Goal: Task Accomplishment & Management: Manage account settings

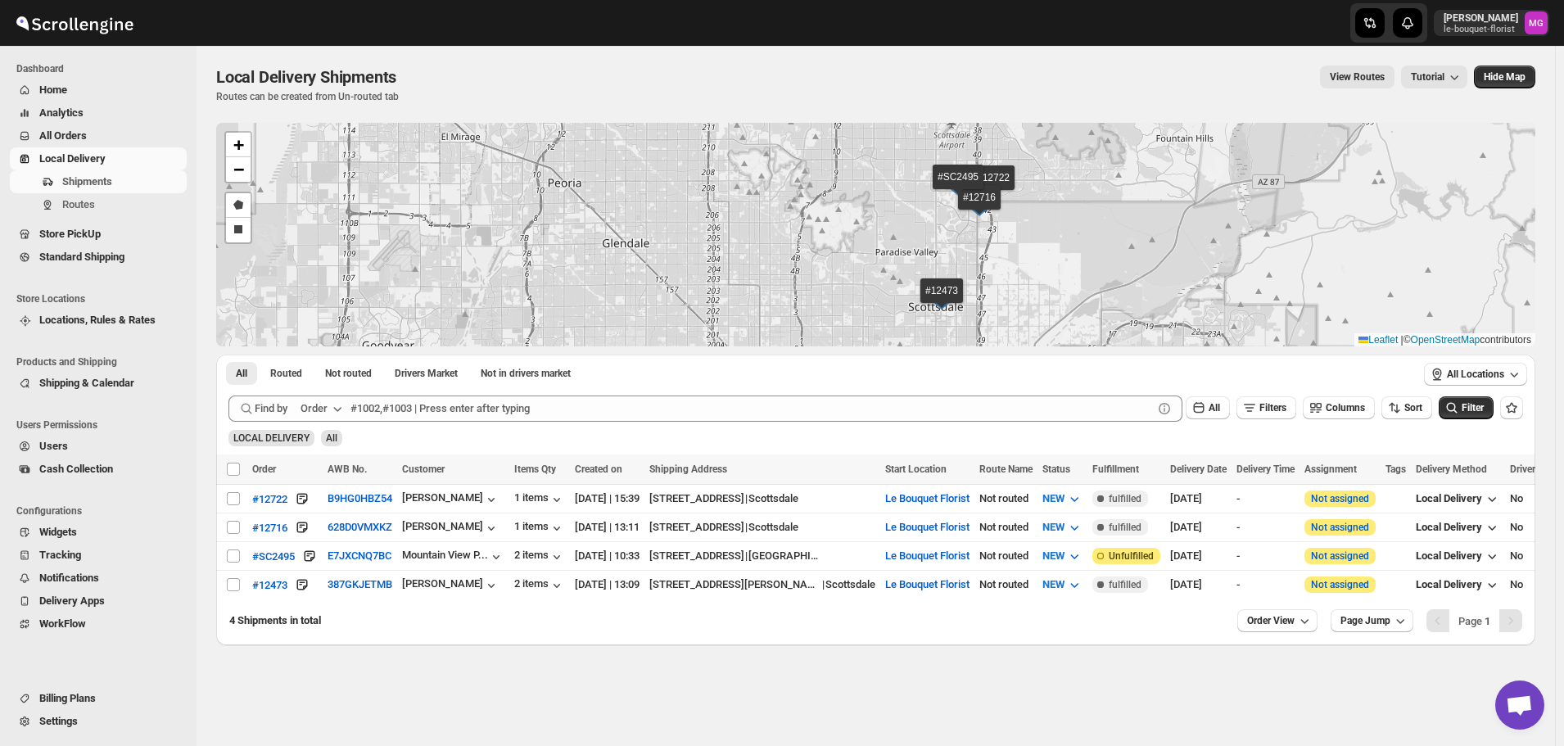
scroll to position [1046, 0]
drag, startPoint x: 86, startPoint y: 230, endPoint x: 323, endPoint y: 705, distance: 530.9
click at [322, 711] on div "Local Delivery Shipments. This page is ready Local Delivery Shipments Routes ca…" at bounding box center [875, 396] width 1358 height 700
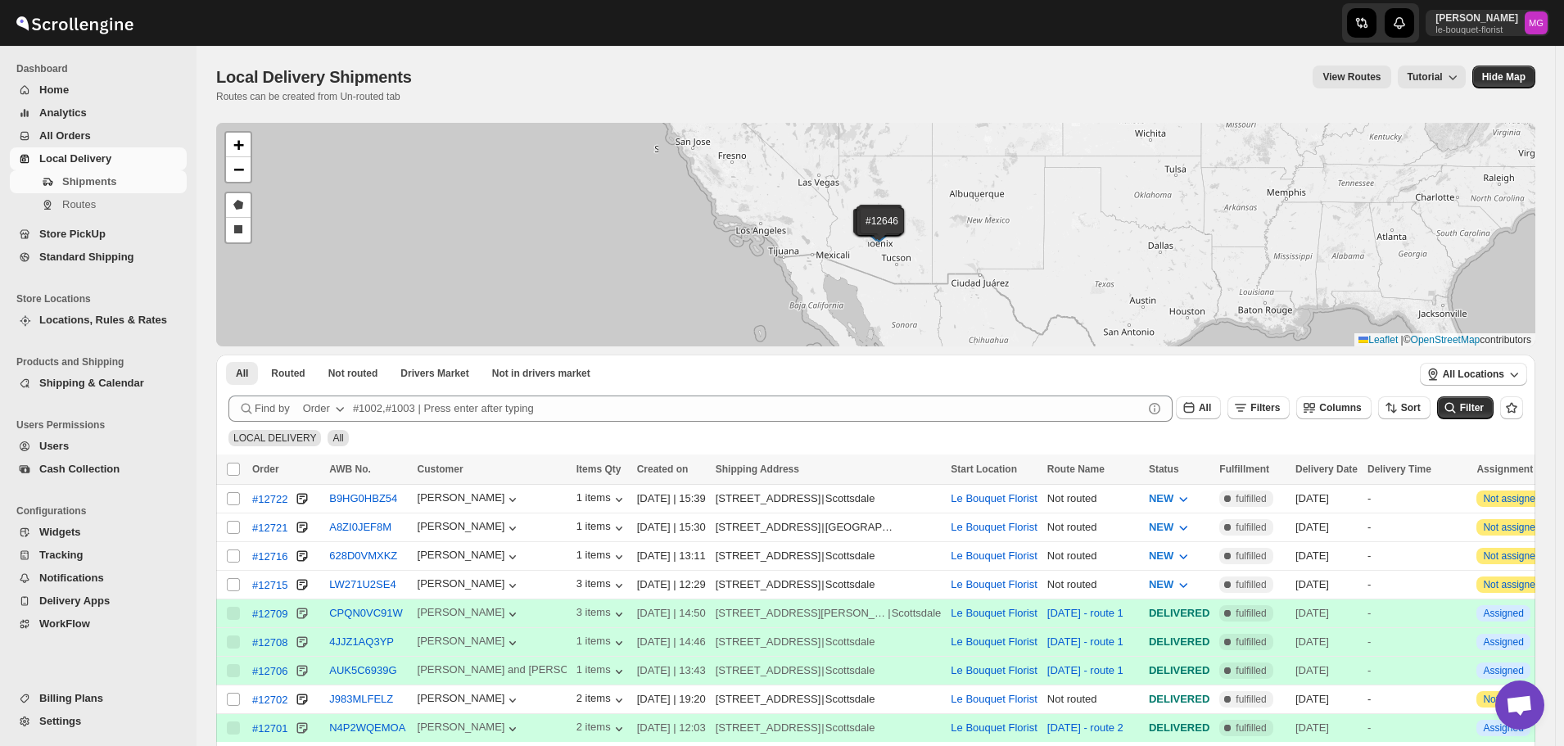
scroll to position [1046, 0]
click at [121, 242] on link "Store PickUp" at bounding box center [98, 234] width 177 height 23
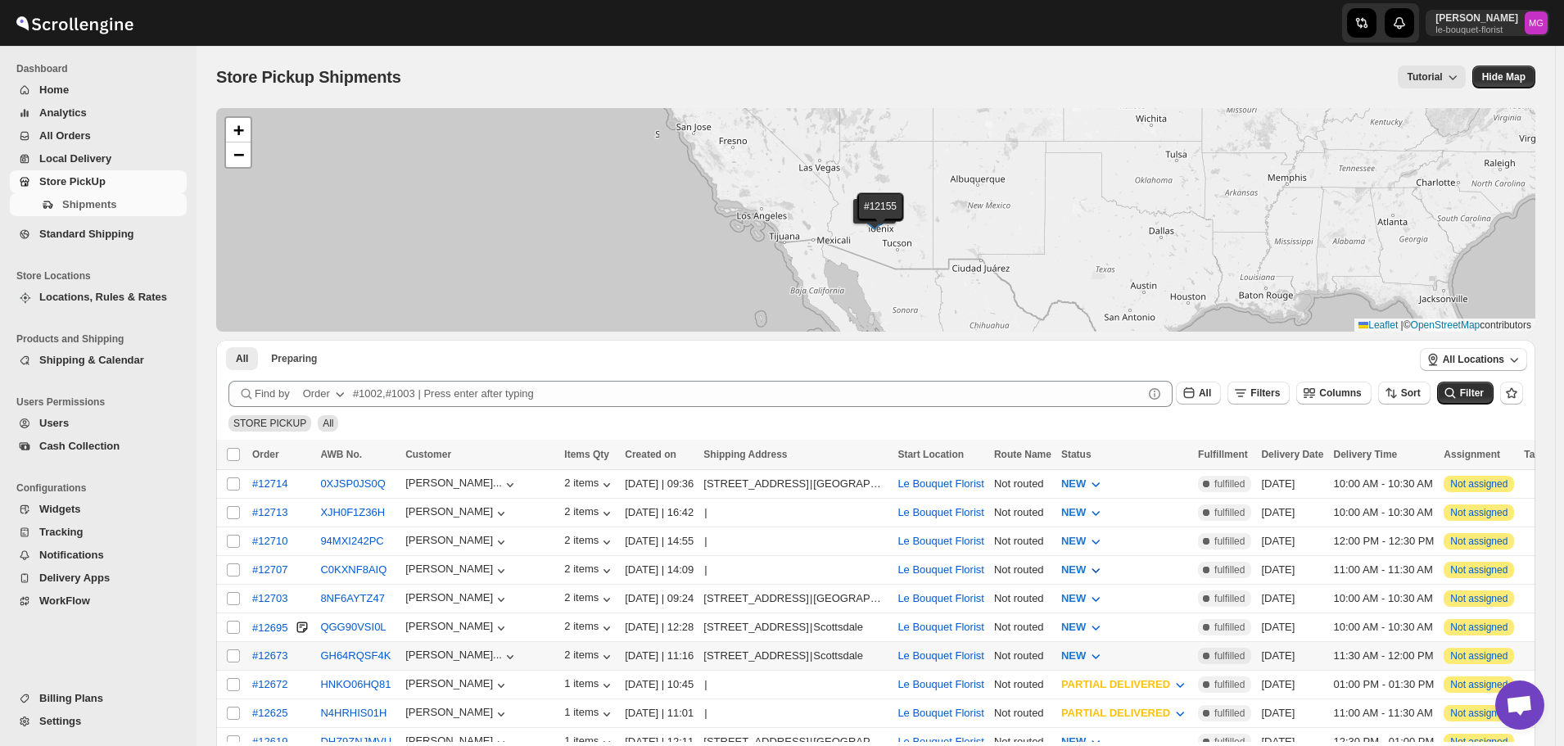
scroll to position [82, 0]
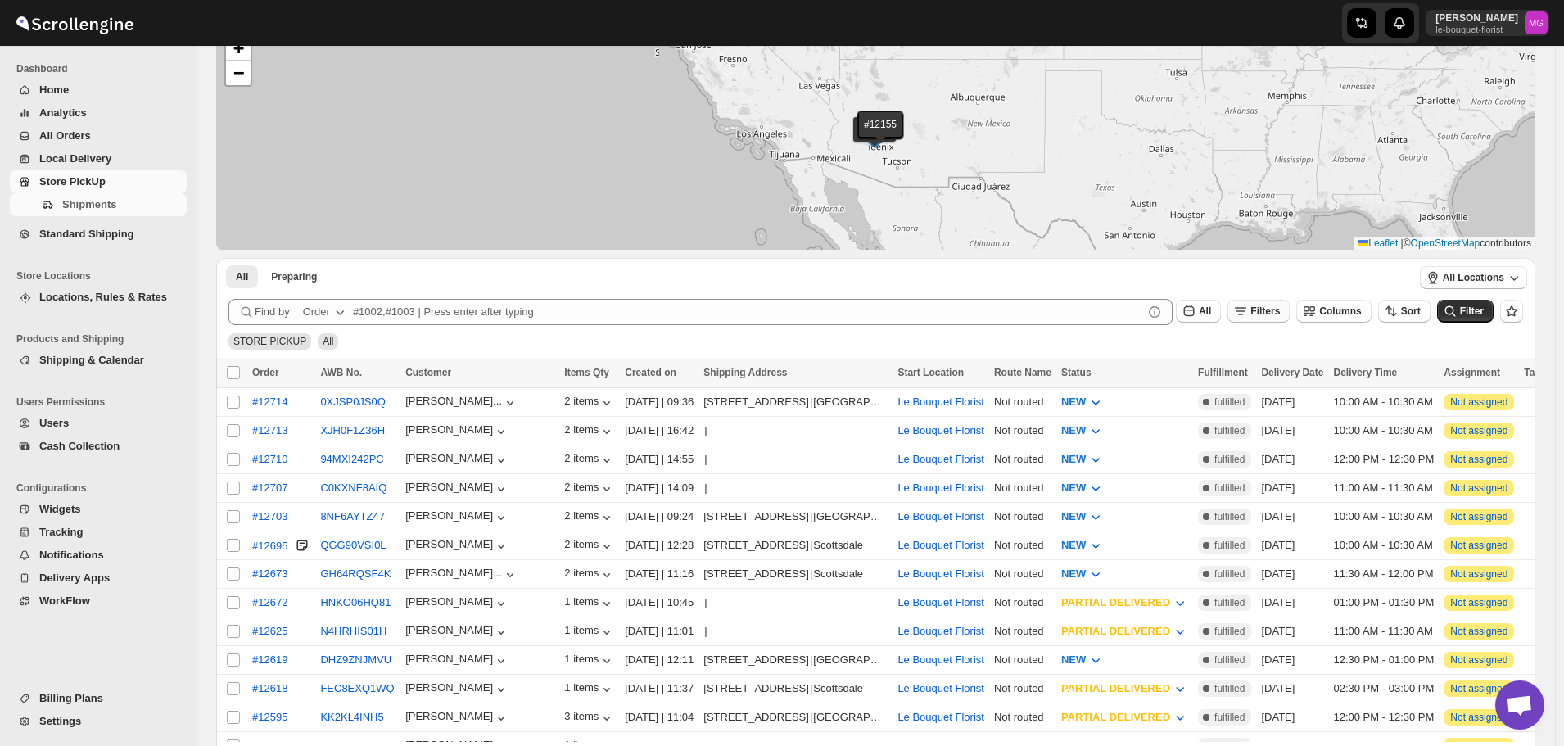
click at [1276, 308] on span "Filters" at bounding box center [1264, 310] width 29 height 11
click at [1267, 374] on span "Add Filter" at bounding box center [1281, 375] width 46 height 13
click at [1182, 389] on div "Select" at bounding box center [1273, 376] width 327 height 43
click at [1185, 366] on button "Select" at bounding box center [1183, 376] width 123 height 23
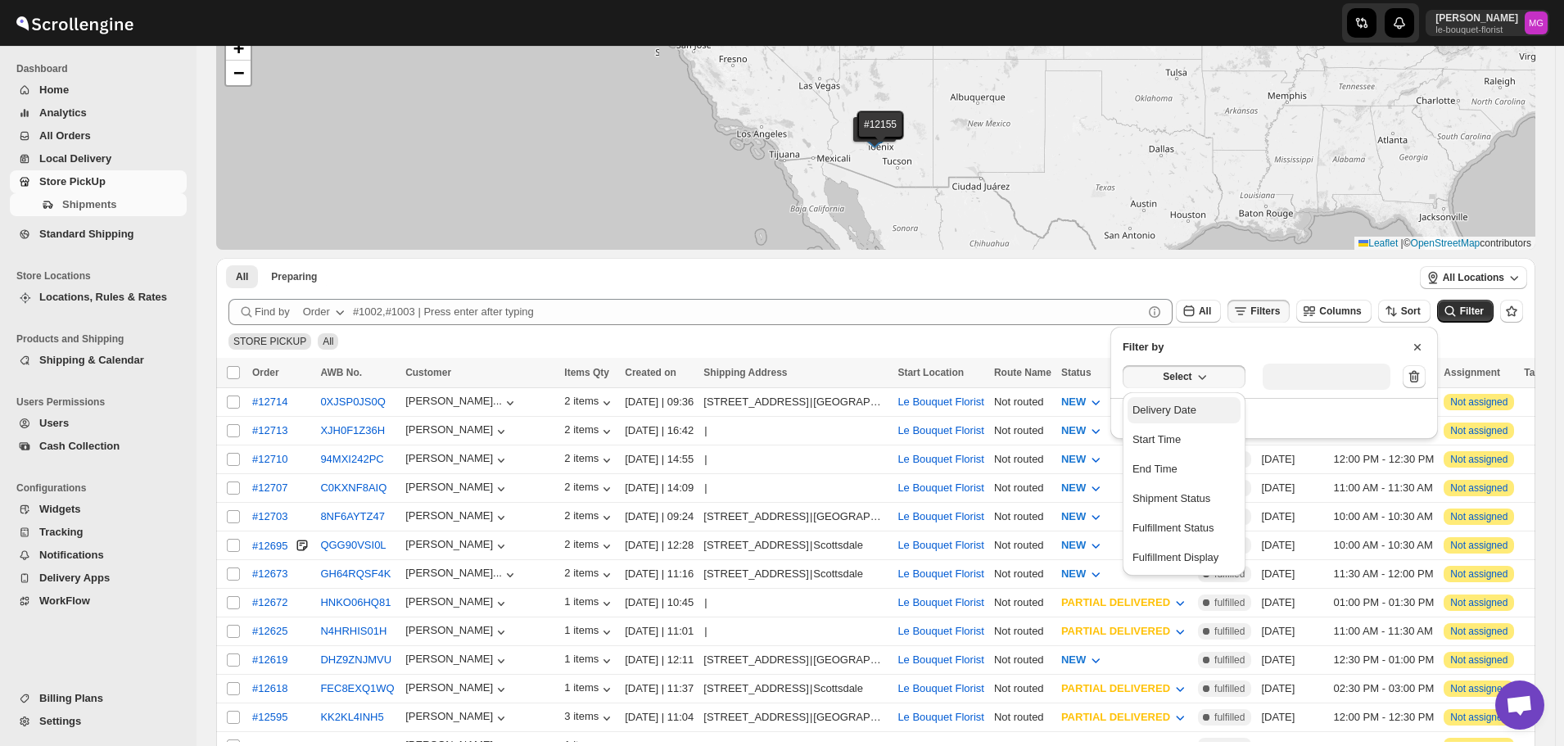
click at [1179, 418] on button "Delivery Date" at bounding box center [1183, 410] width 113 height 26
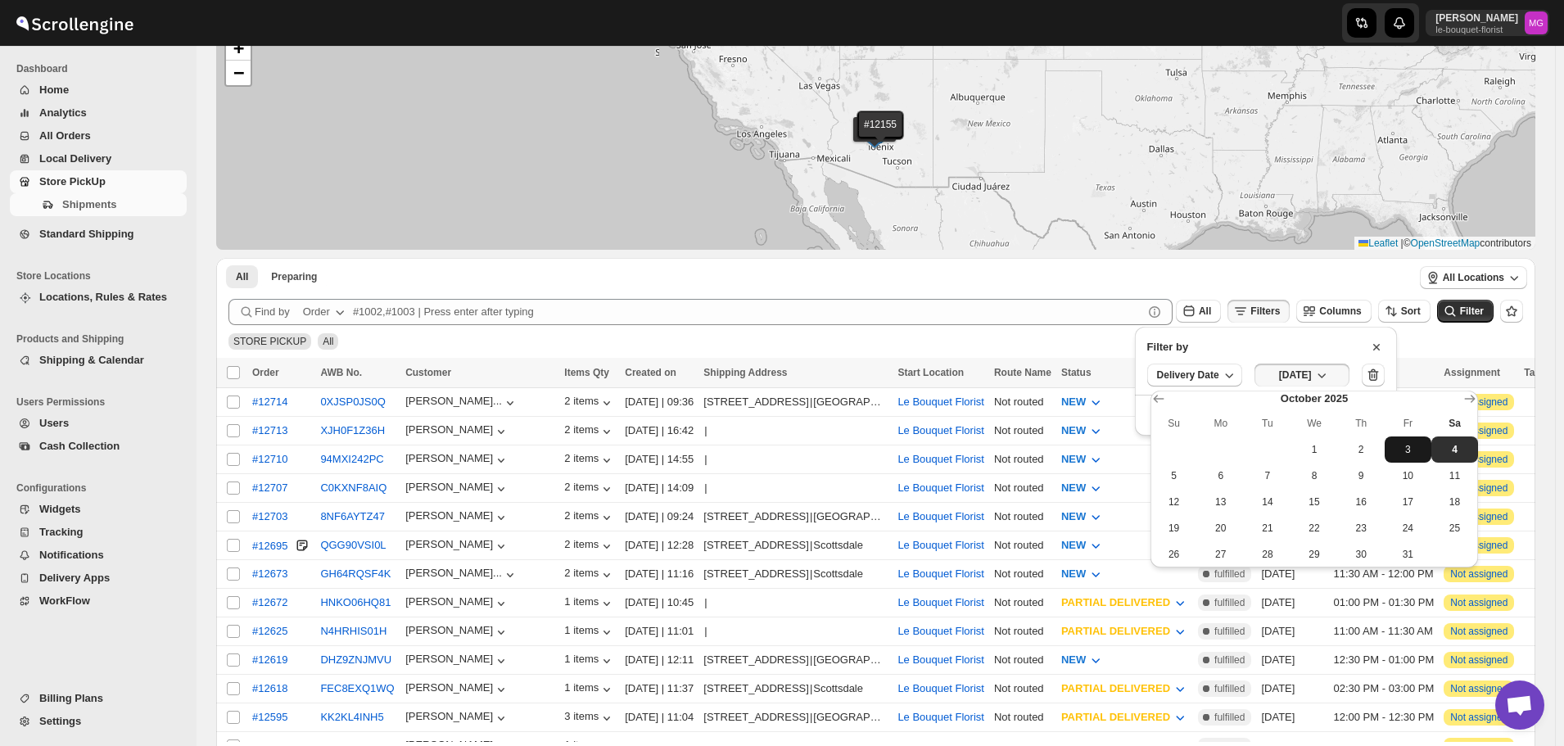
click at [1419, 452] on span "3" at bounding box center [1408, 449] width 34 height 13
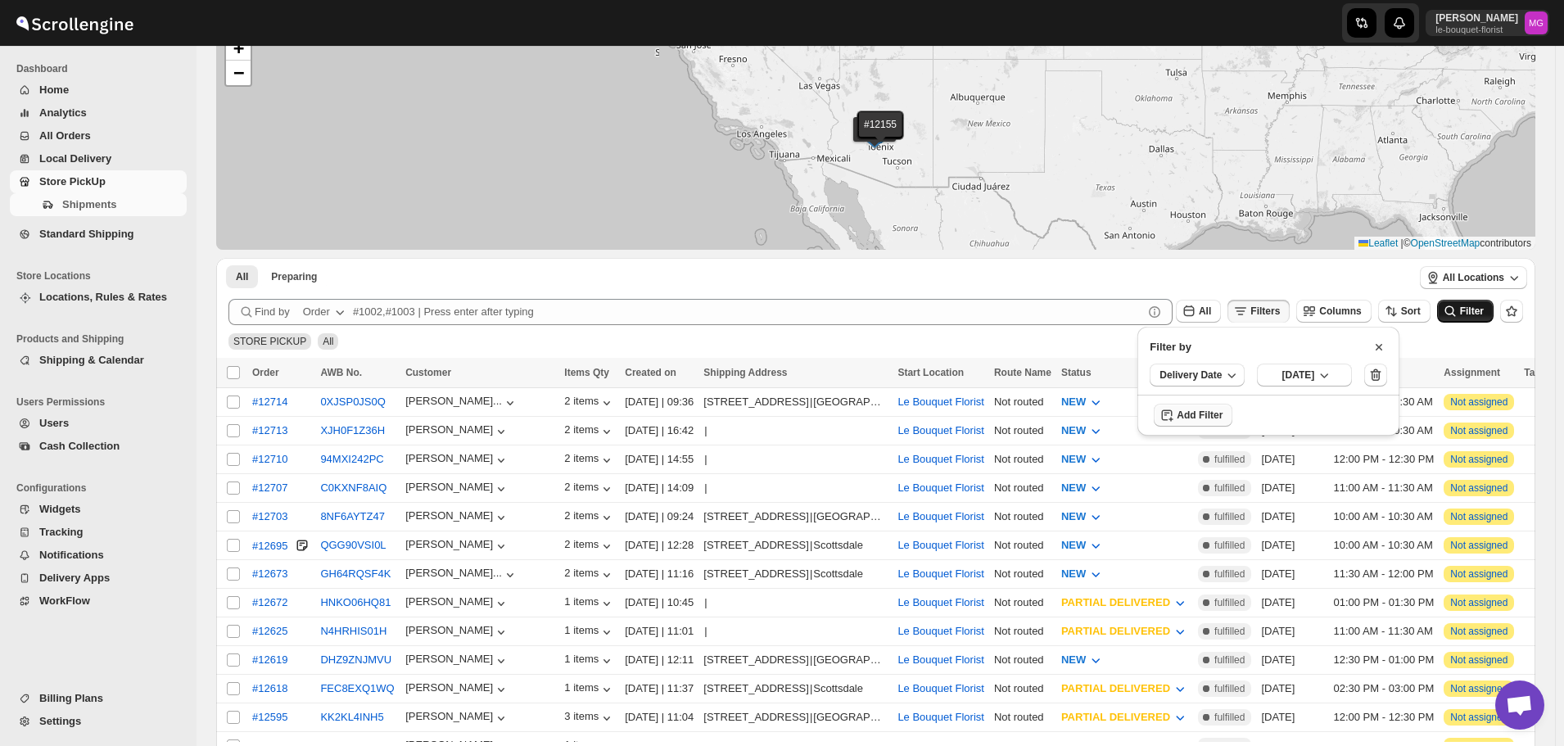
click at [1459, 320] on button "Filter" at bounding box center [1465, 311] width 56 height 23
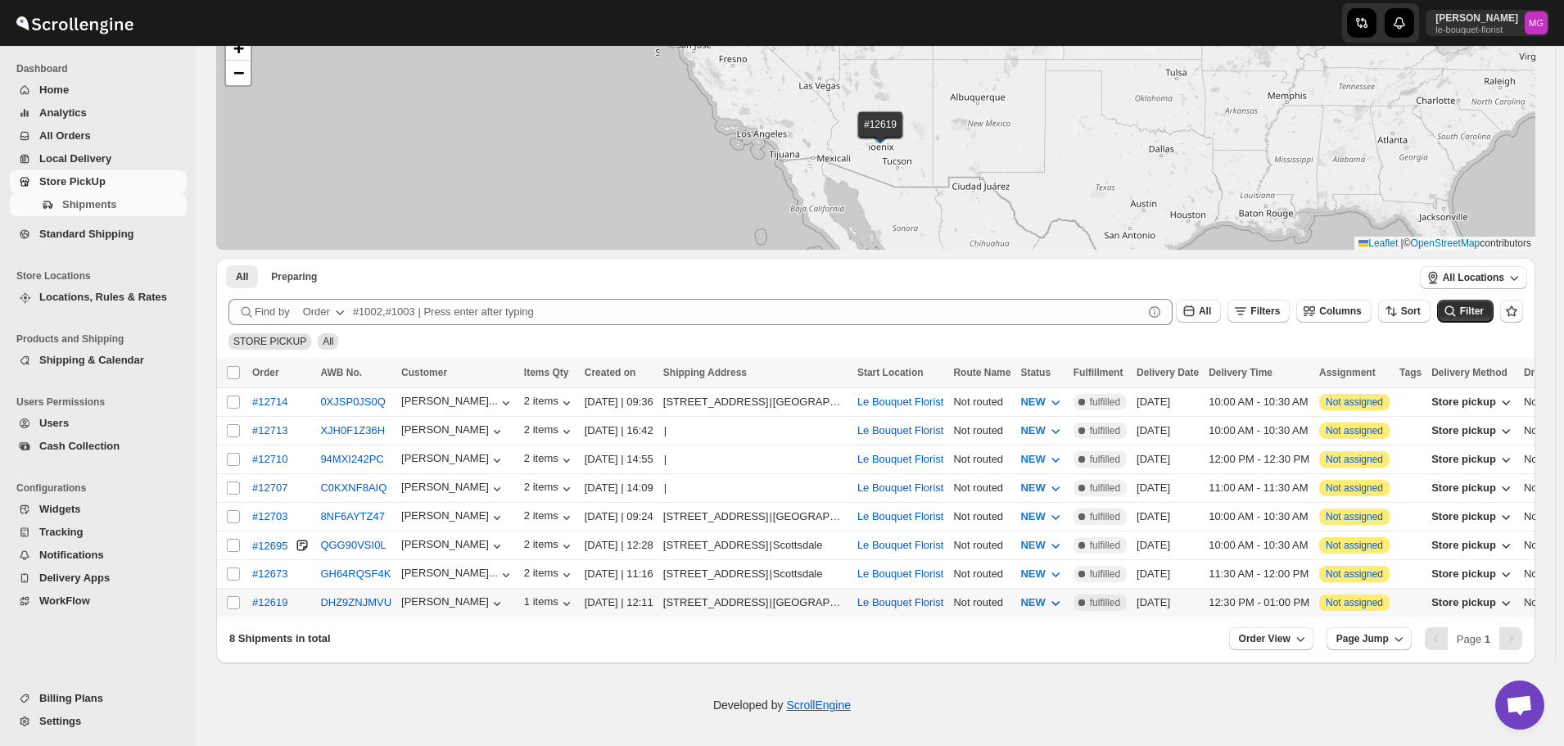
click at [1045, 596] on span "NEW" at bounding box center [1032, 602] width 25 height 12
click at [1077, 515] on div "PREPARING" at bounding box center [1063, 511] width 62 height 16
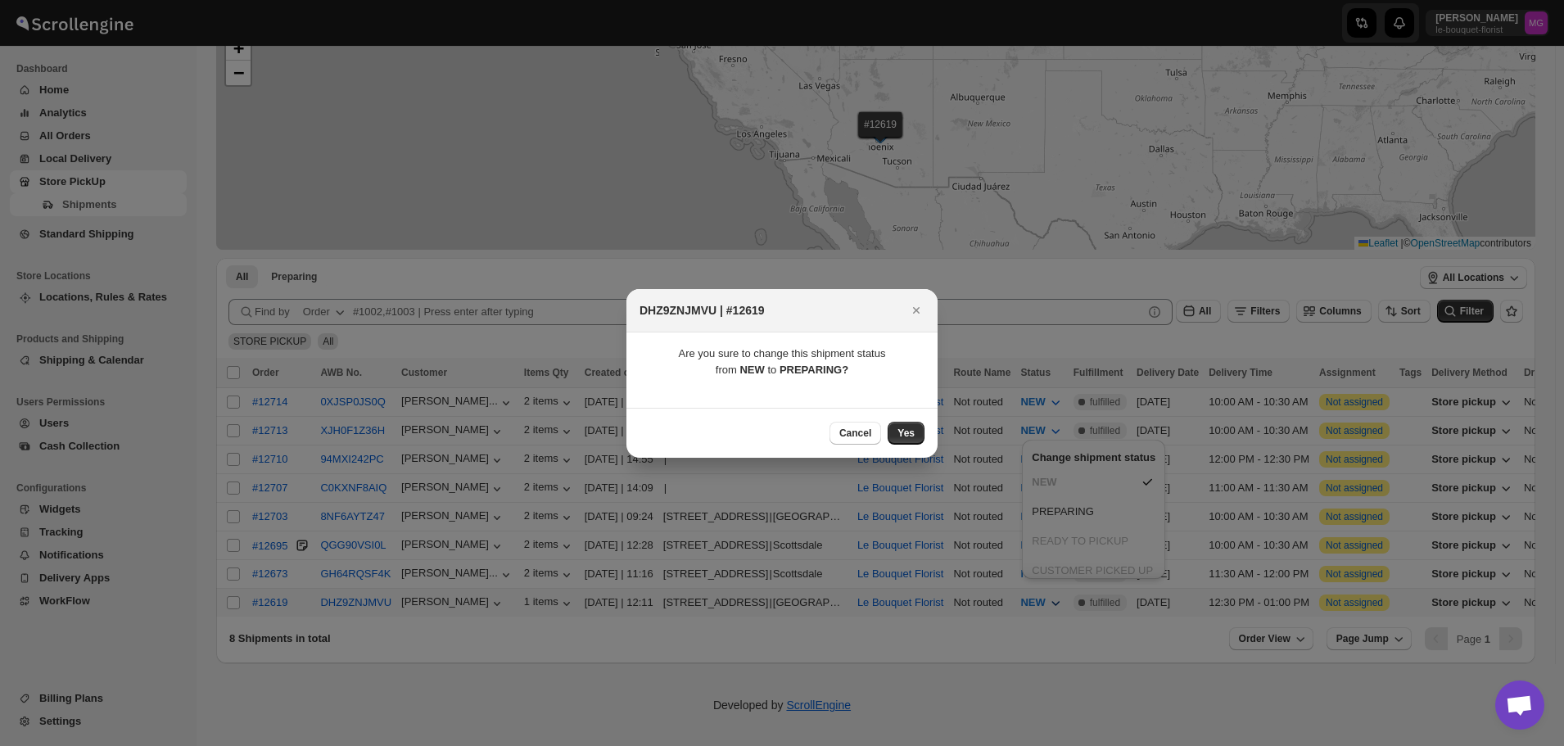
click at [896, 423] on button "Yes" at bounding box center [905, 433] width 37 height 23
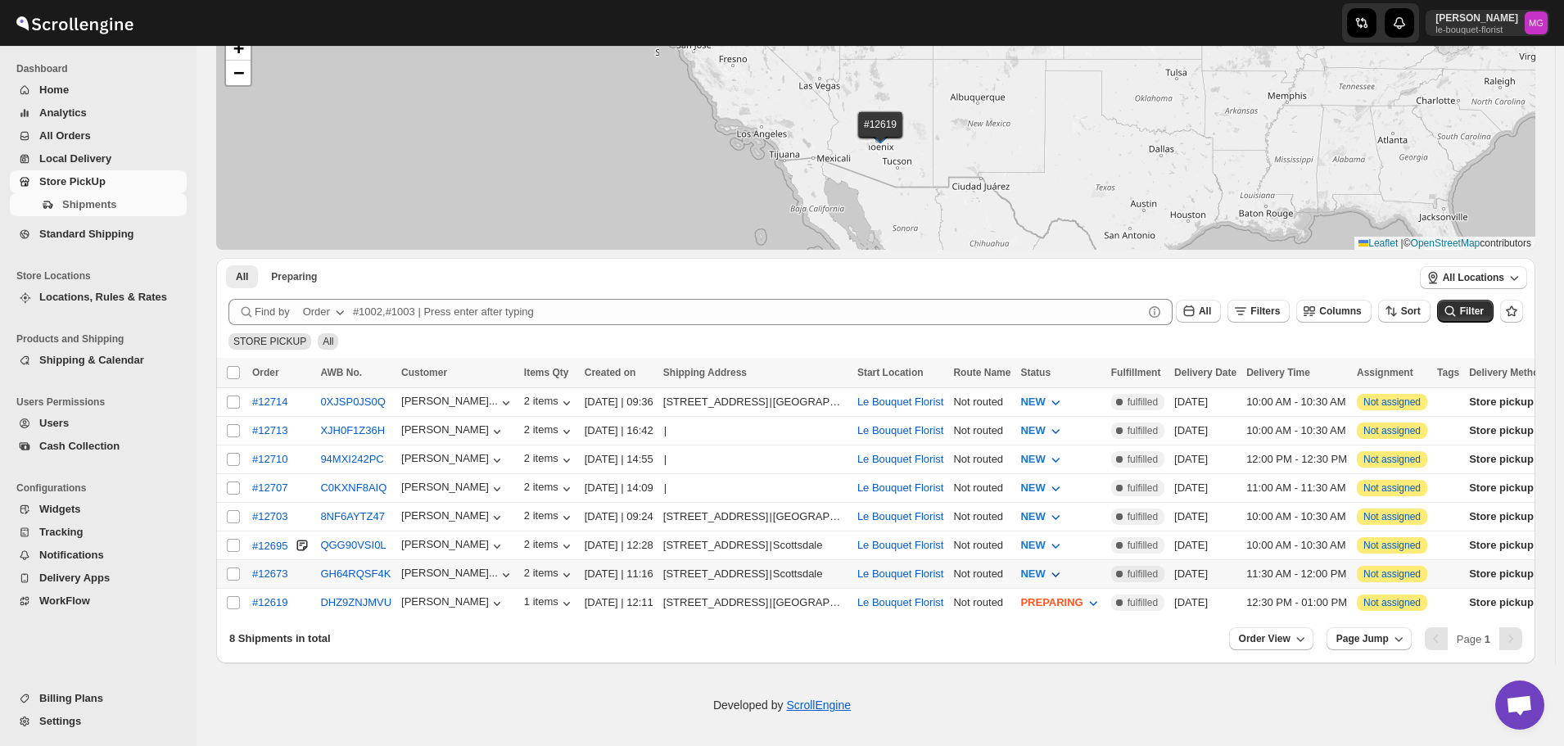
click at [1063, 568] on icon "button" at bounding box center [1055, 574] width 16 height 16
click at [1097, 657] on button "PREPARING" at bounding box center [1093, 657] width 133 height 26
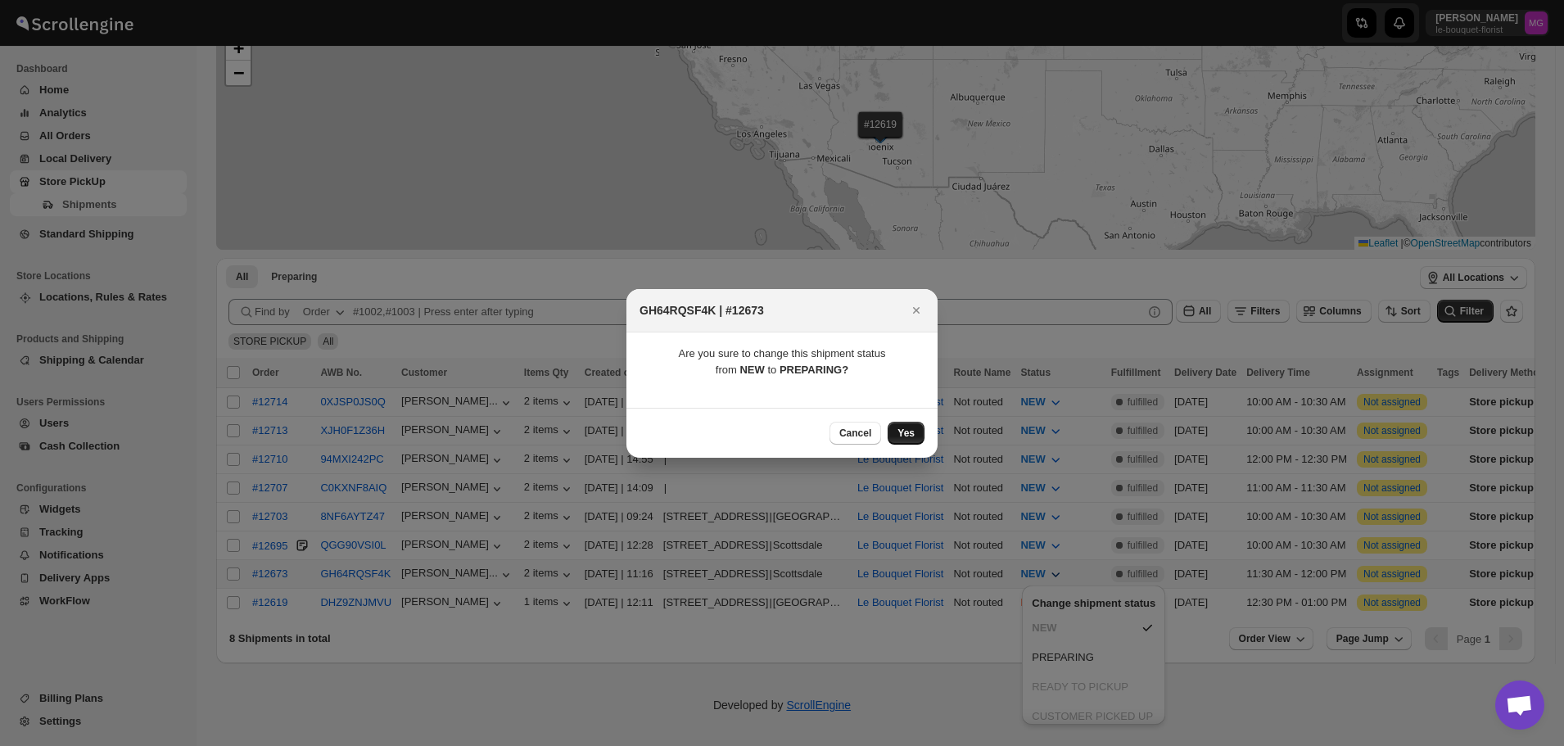
click at [907, 426] on button "Yes" at bounding box center [905, 433] width 37 height 23
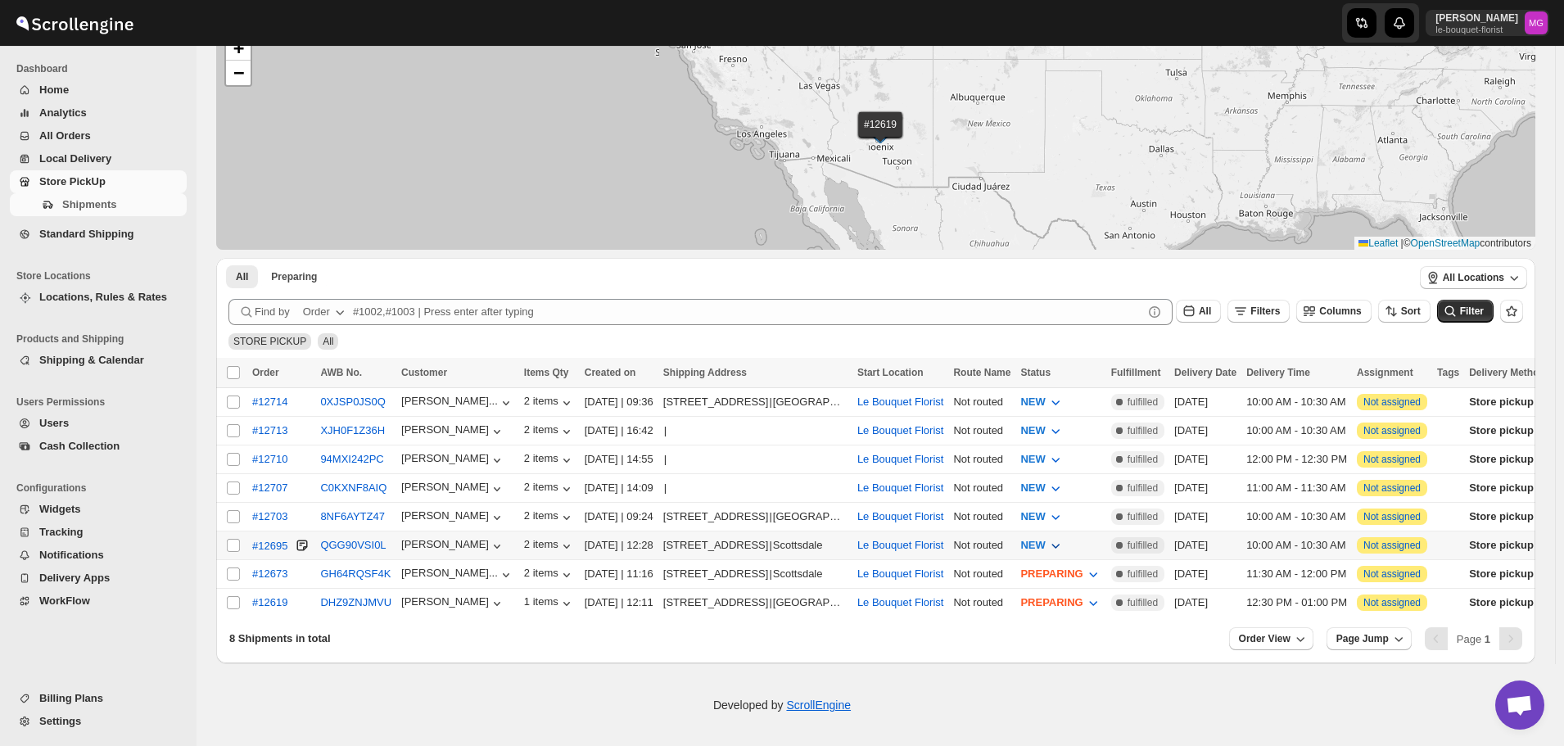
click at [1072, 541] on button "NEW" at bounding box center [1041, 545] width 62 height 26
click at [1079, 640] on button "PREPARING" at bounding box center [1093, 629] width 133 height 26
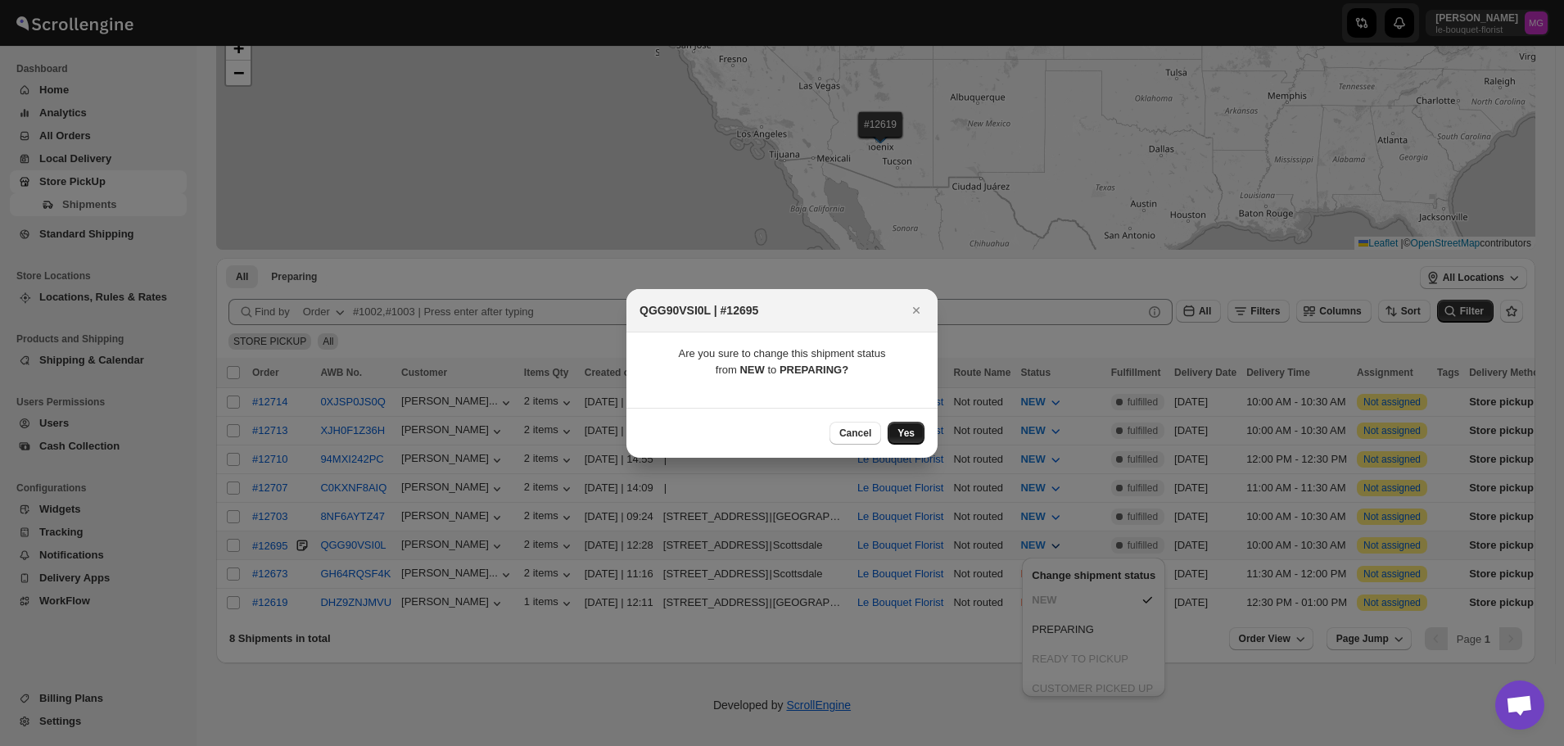
click at [919, 433] on button "Yes" at bounding box center [905, 433] width 37 height 23
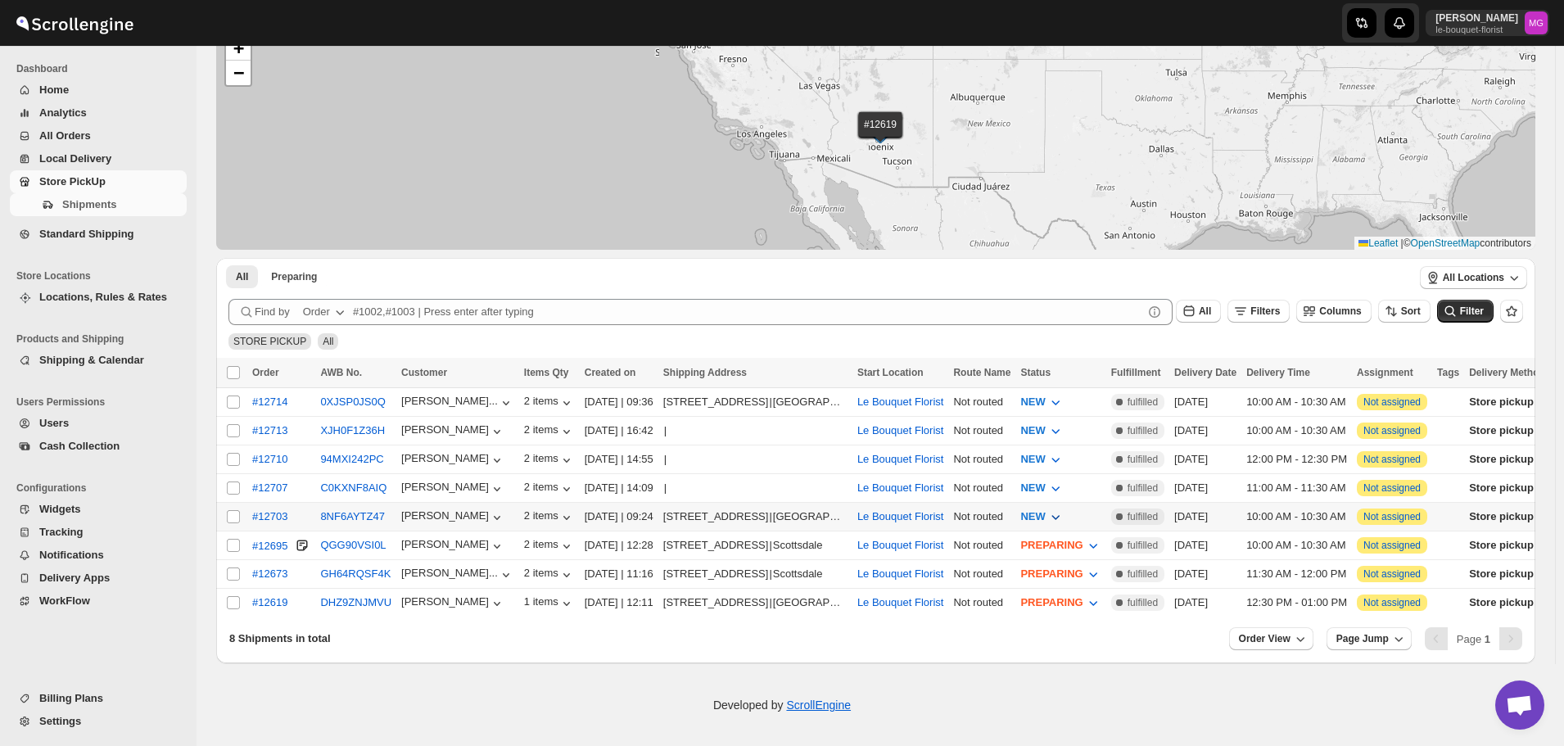
click at [1063, 517] on icon "button" at bounding box center [1055, 516] width 16 height 16
click at [1075, 606] on div "PREPARING" at bounding box center [1063, 602] width 62 height 16
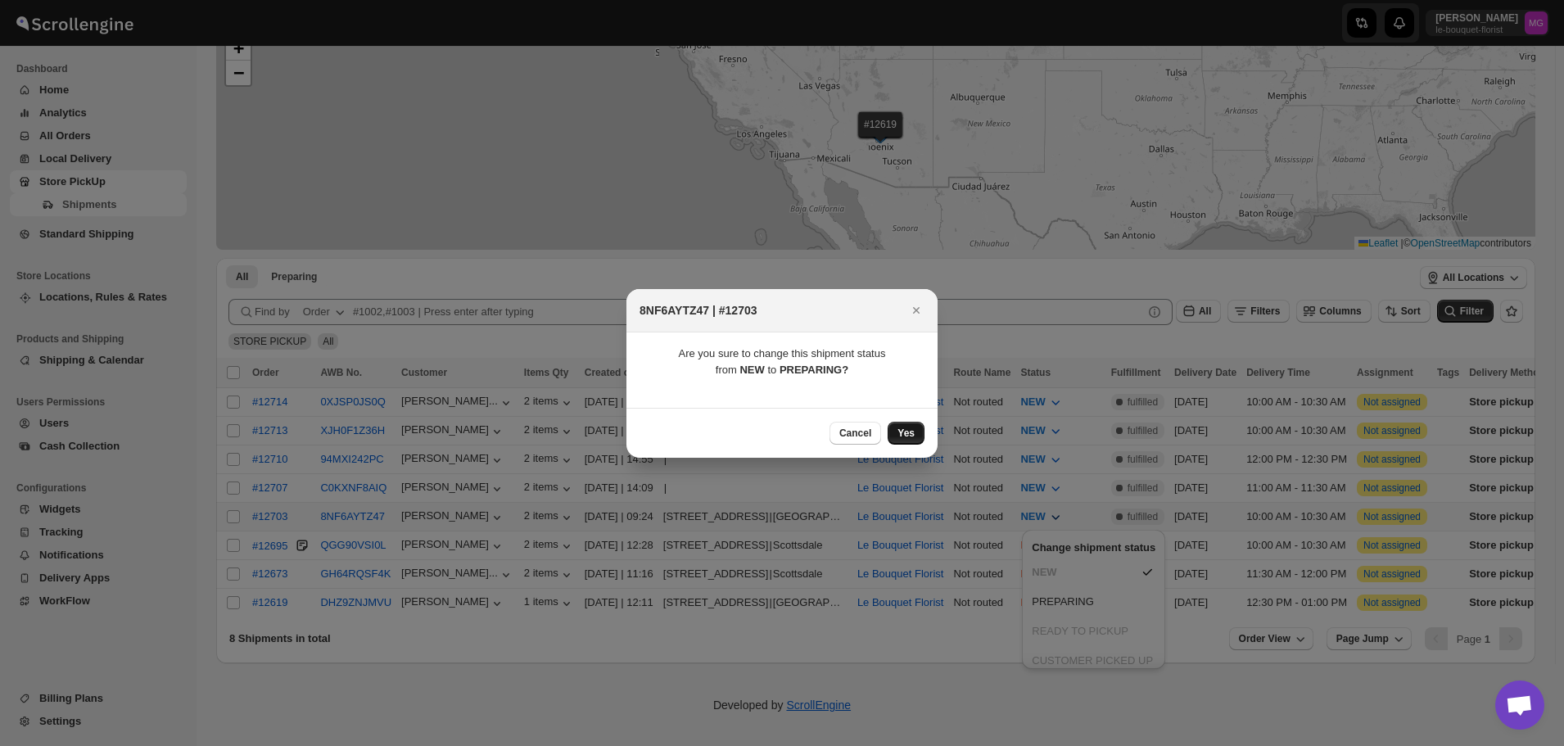
click at [918, 435] on button "Yes" at bounding box center [905, 433] width 37 height 23
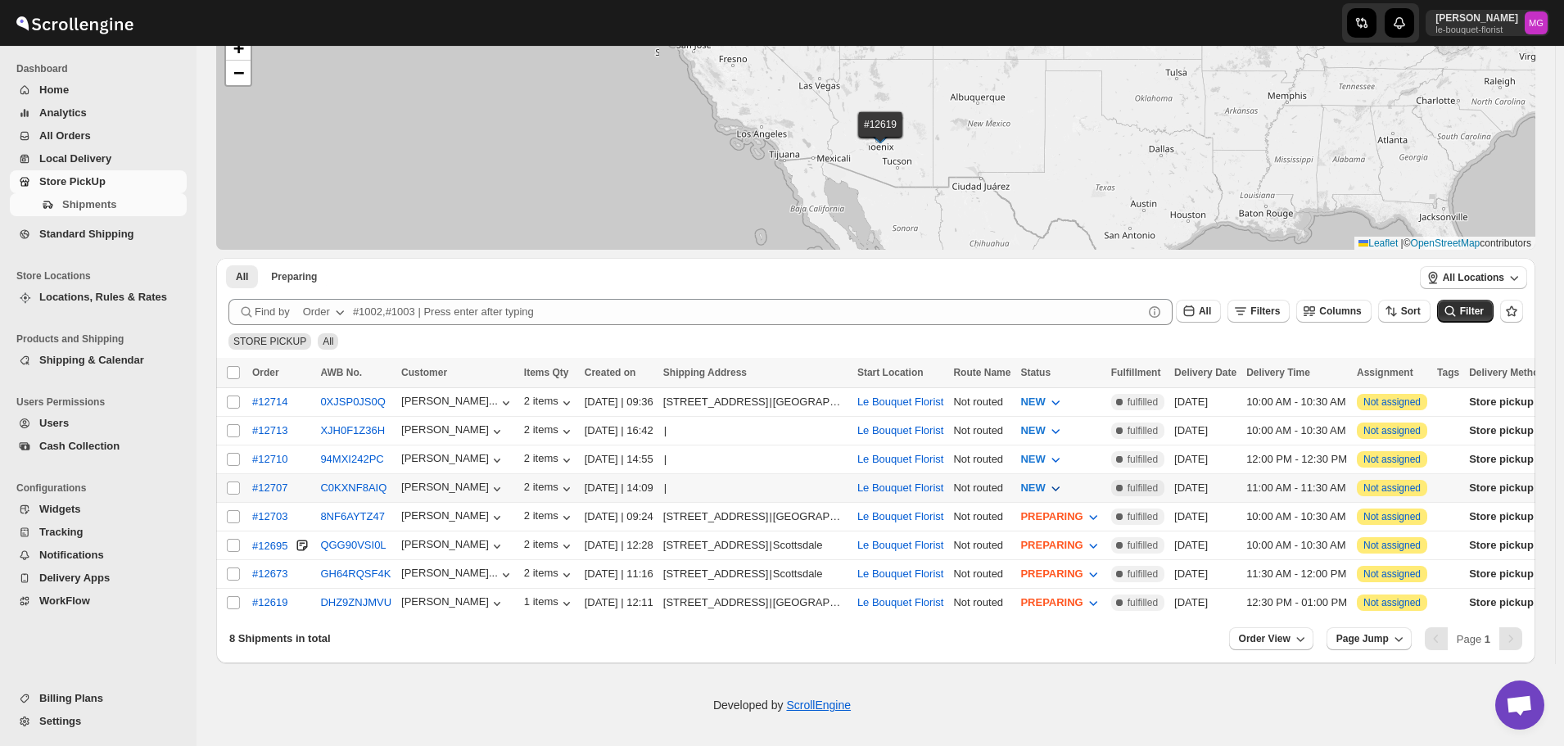
click at [1045, 485] on span "NEW" at bounding box center [1032, 487] width 25 height 12
click at [1068, 570] on div "PREPARING" at bounding box center [1063, 574] width 62 height 16
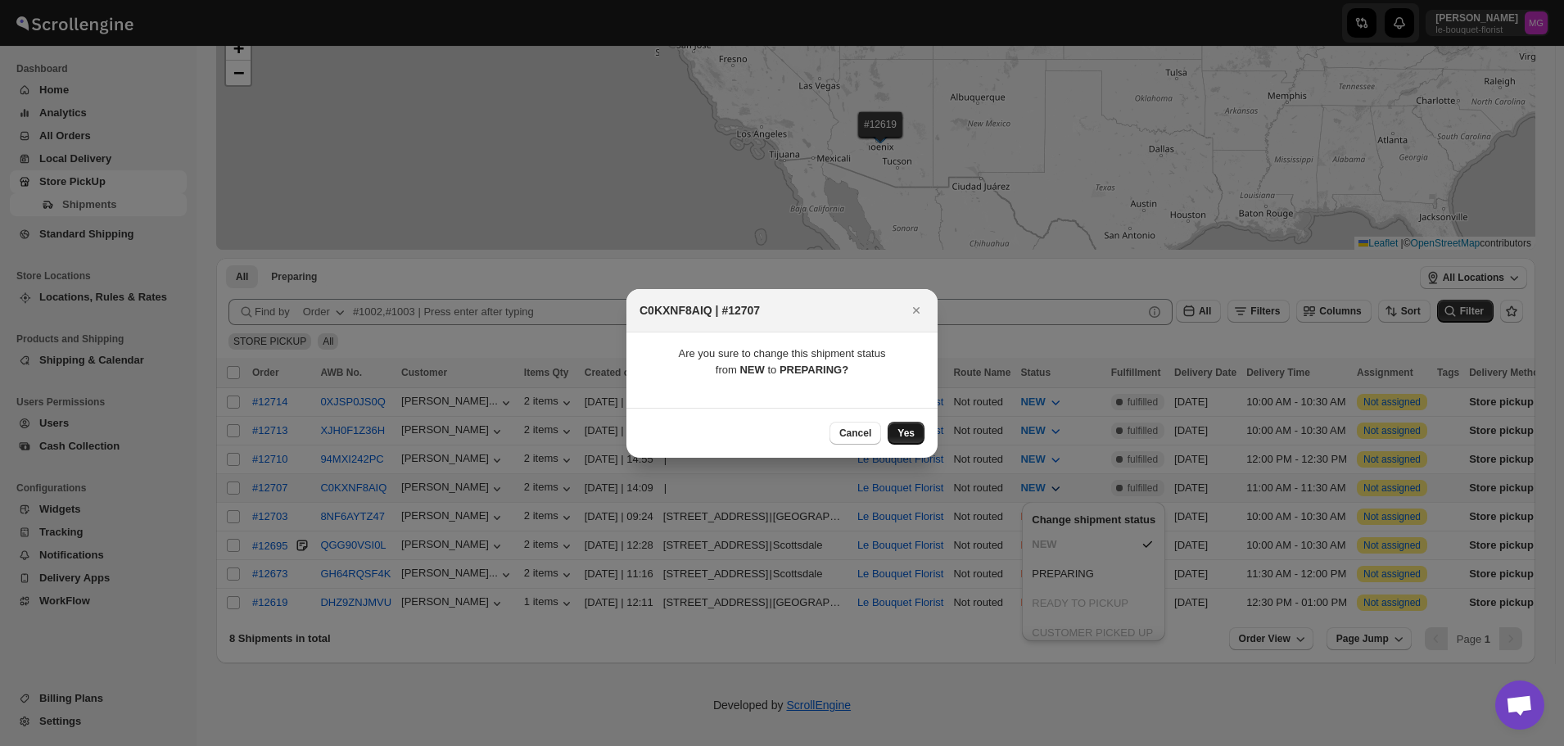
click at [916, 431] on button "Yes" at bounding box center [905, 433] width 37 height 23
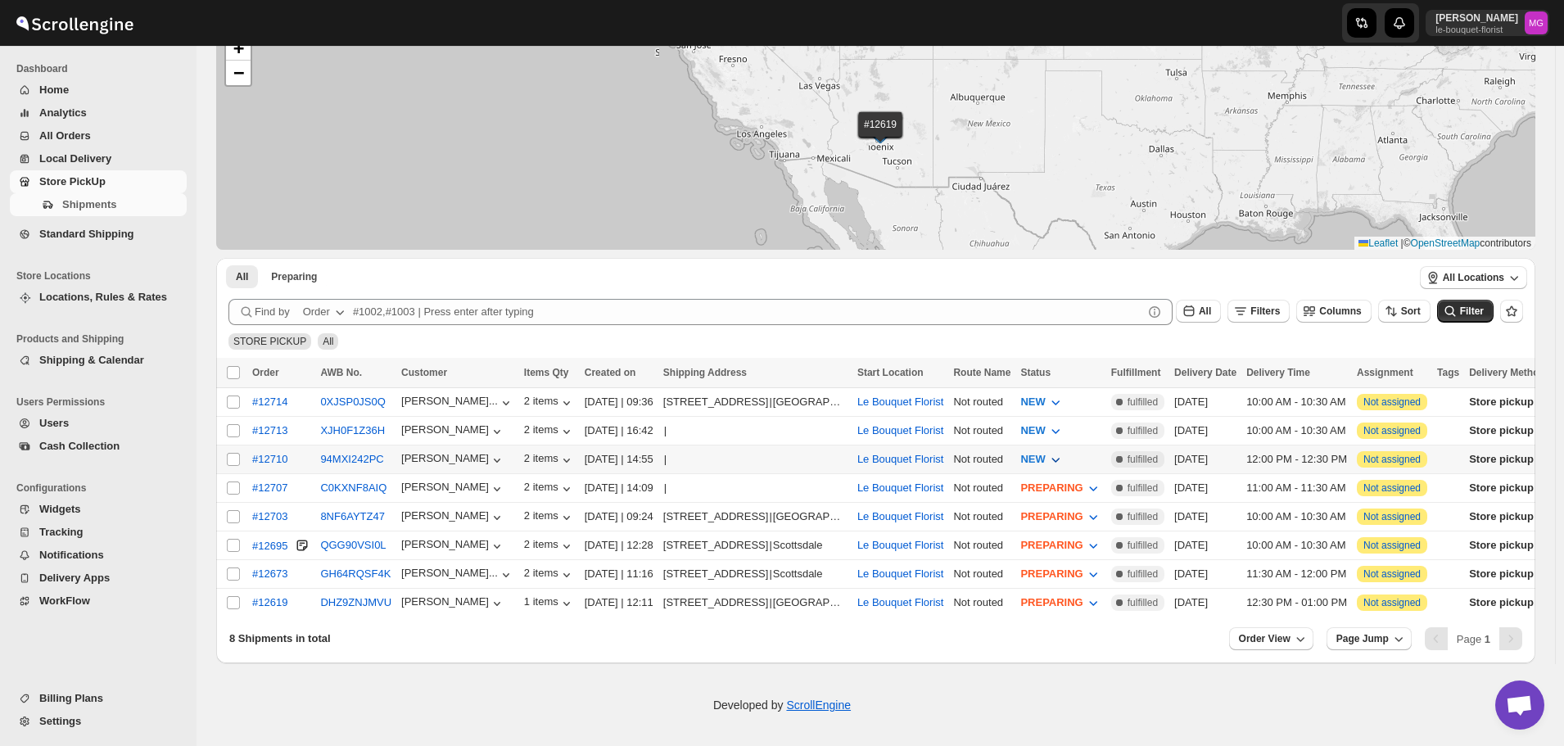
click at [1045, 457] on span "NEW" at bounding box center [1032, 459] width 25 height 12
click at [1068, 558] on button "PREPARING" at bounding box center [1093, 546] width 133 height 26
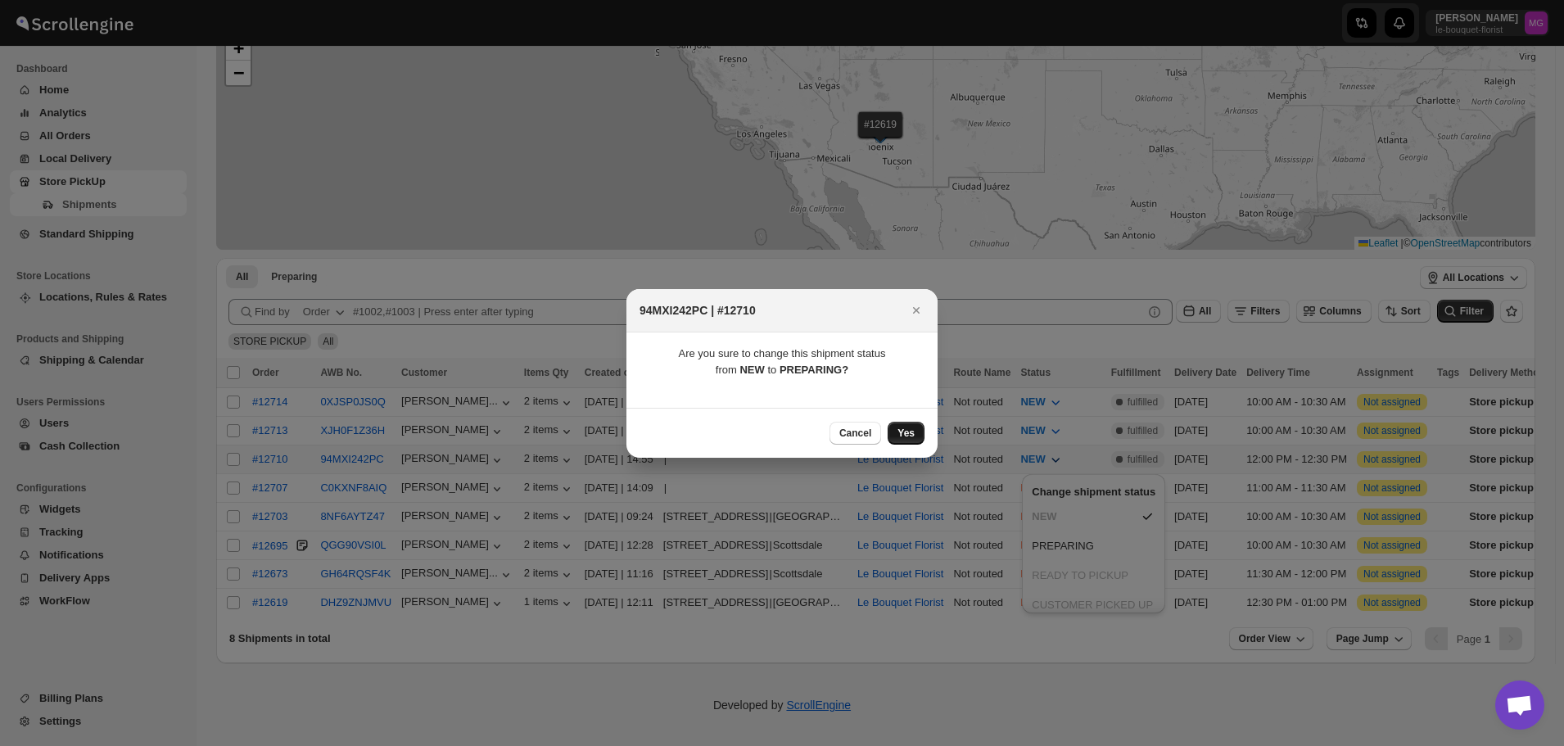
click at [917, 422] on button "Yes" at bounding box center [905, 433] width 37 height 23
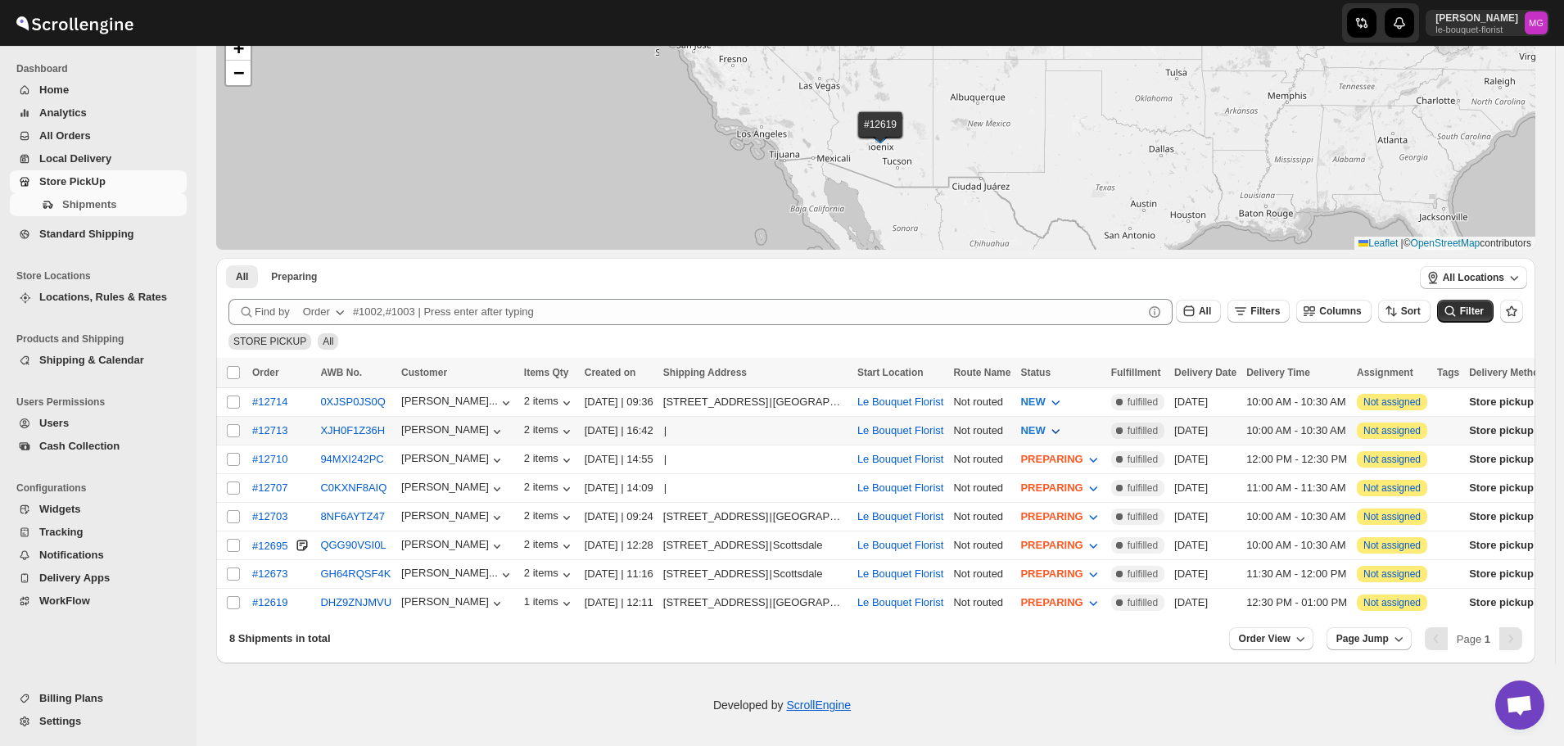
click at [1045, 433] on span "NEW" at bounding box center [1032, 430] width 25 height 12
click at [1091, 517] on button "PREPARING" at bounding box center [1093, 518] width 133 height 26
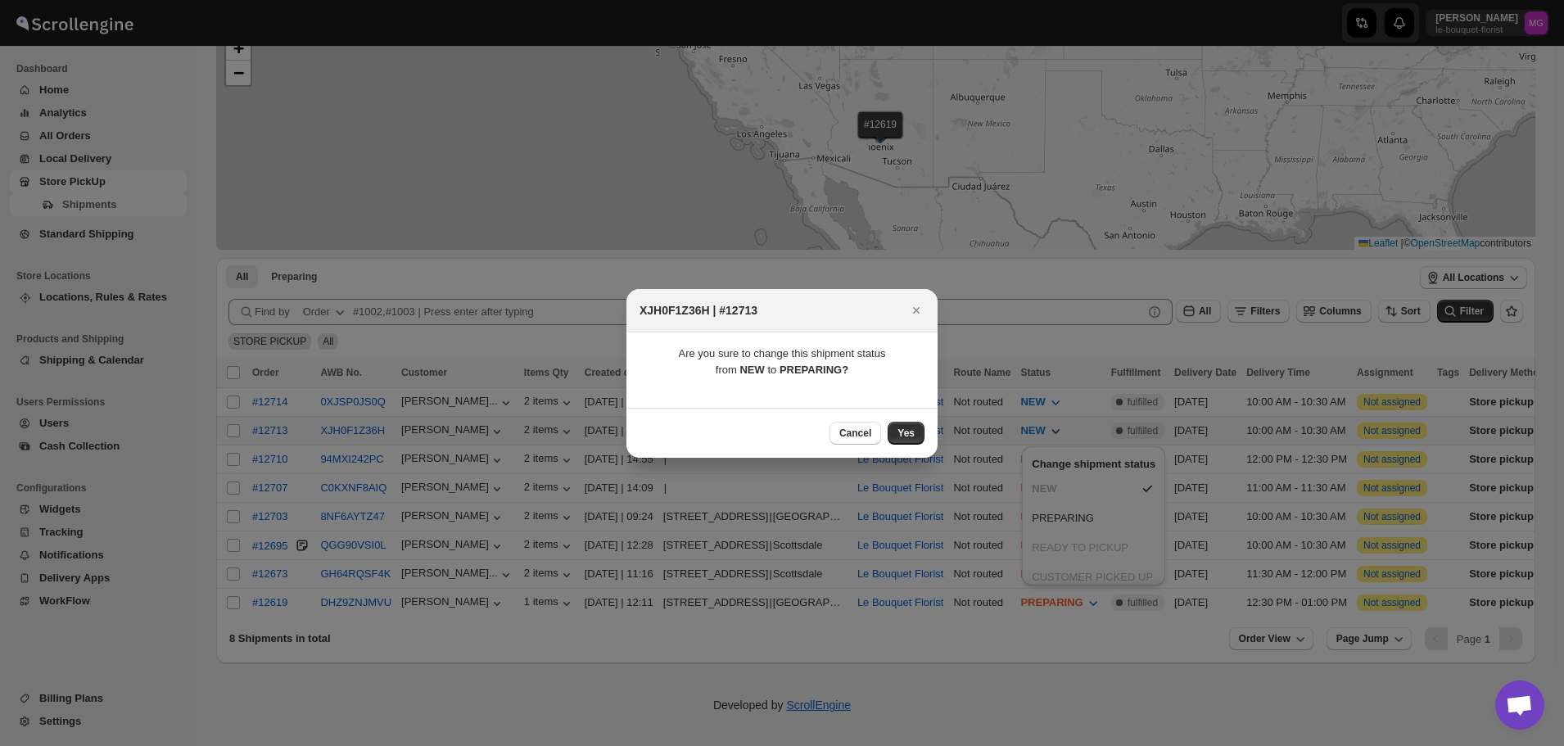
click at [928, 440] on div "Cancel Yes" at bounding box center [781, 433] width 311 height 50
click at [913, 439] on span "Yes" at bounding box center [905, 433] width 17 height 13
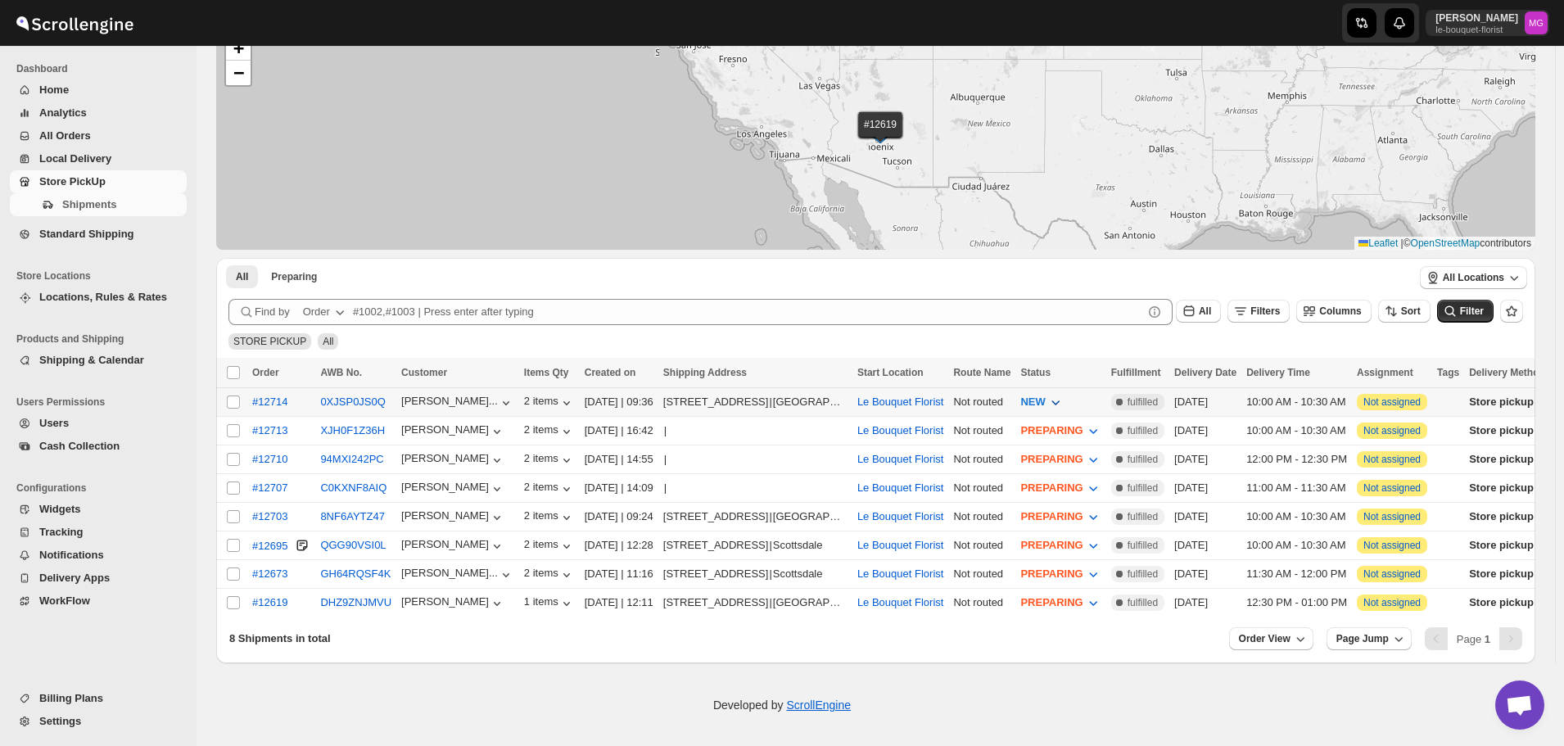
click at [1045, 400] on span "NEW" at bounding box center [1032, 401] width 25 height 12
click at [1057, 496] on div "PREPARING" at bounding box center [1063, 490] width 62 height 16
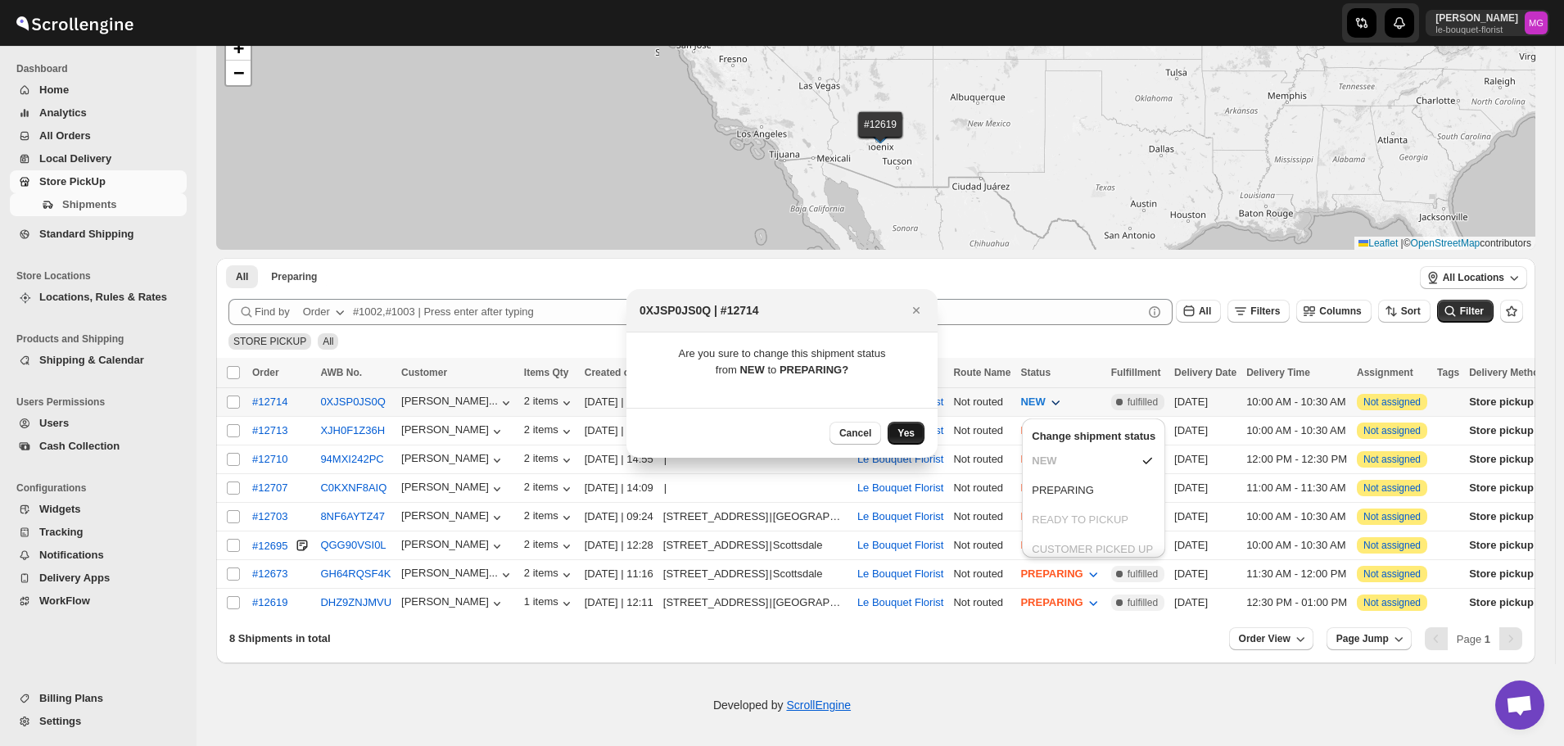
click at [912, 435] on span "Yes" at bounding box center [905, 433] width 17 height 13
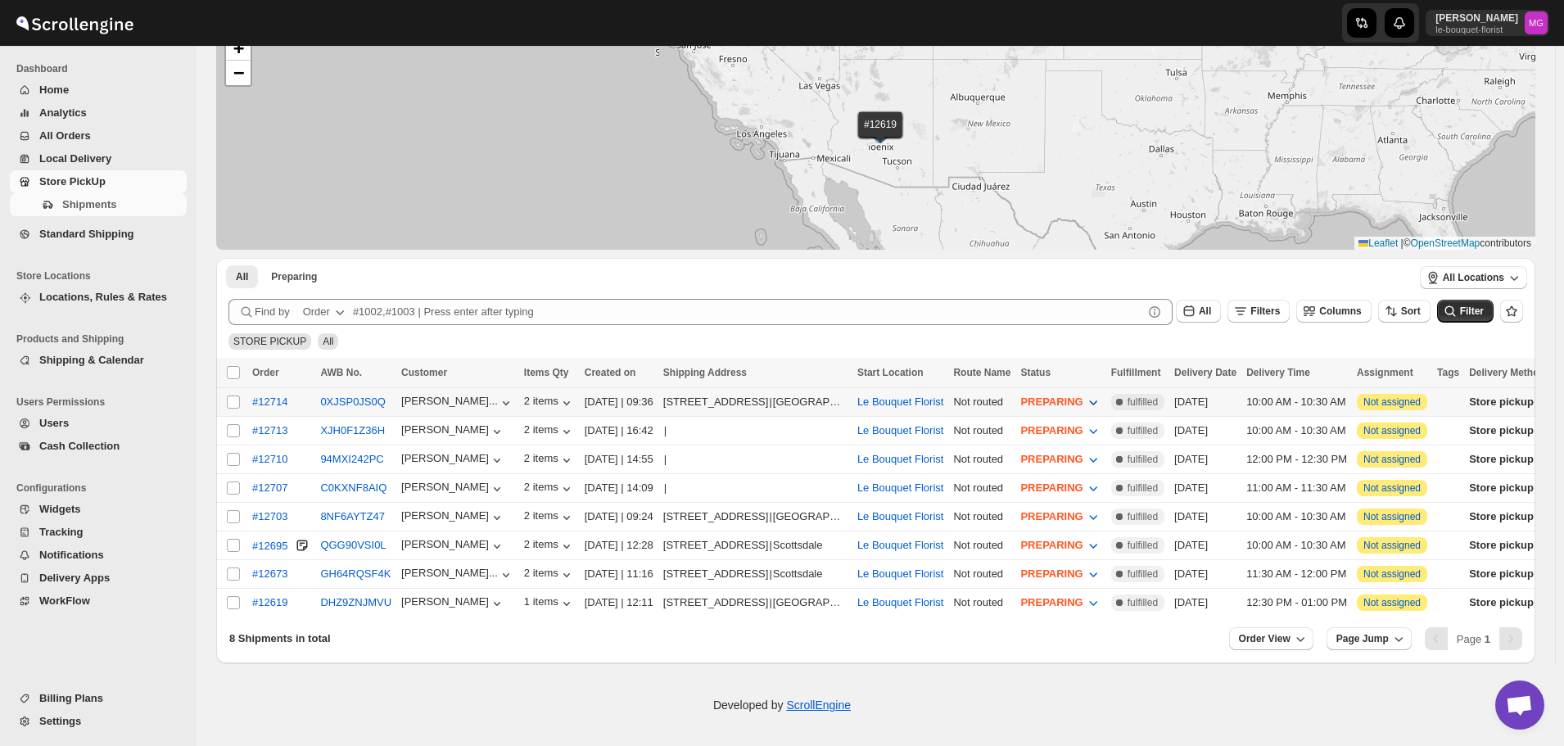
click at [1082, 398] on span "PREPARING" at bounding box center [1051, 401] width 62 height 12
click at [1116, 513] on div "READY TO PICKUP" at bounding box center [1097, 520] width 97 height 16
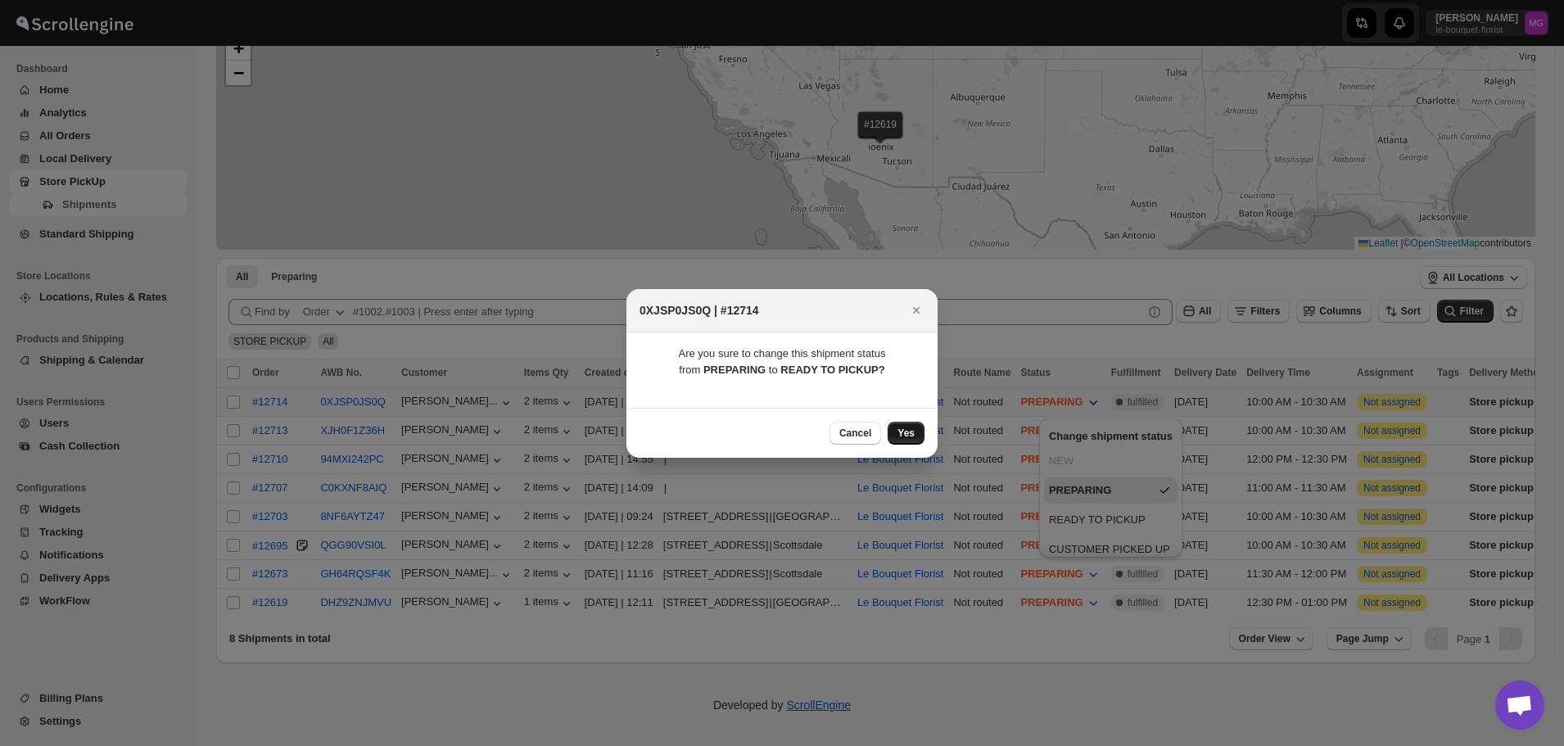
click at [913, 434] on span "Yes" at bounding box center [905, 433] width 17 height 13
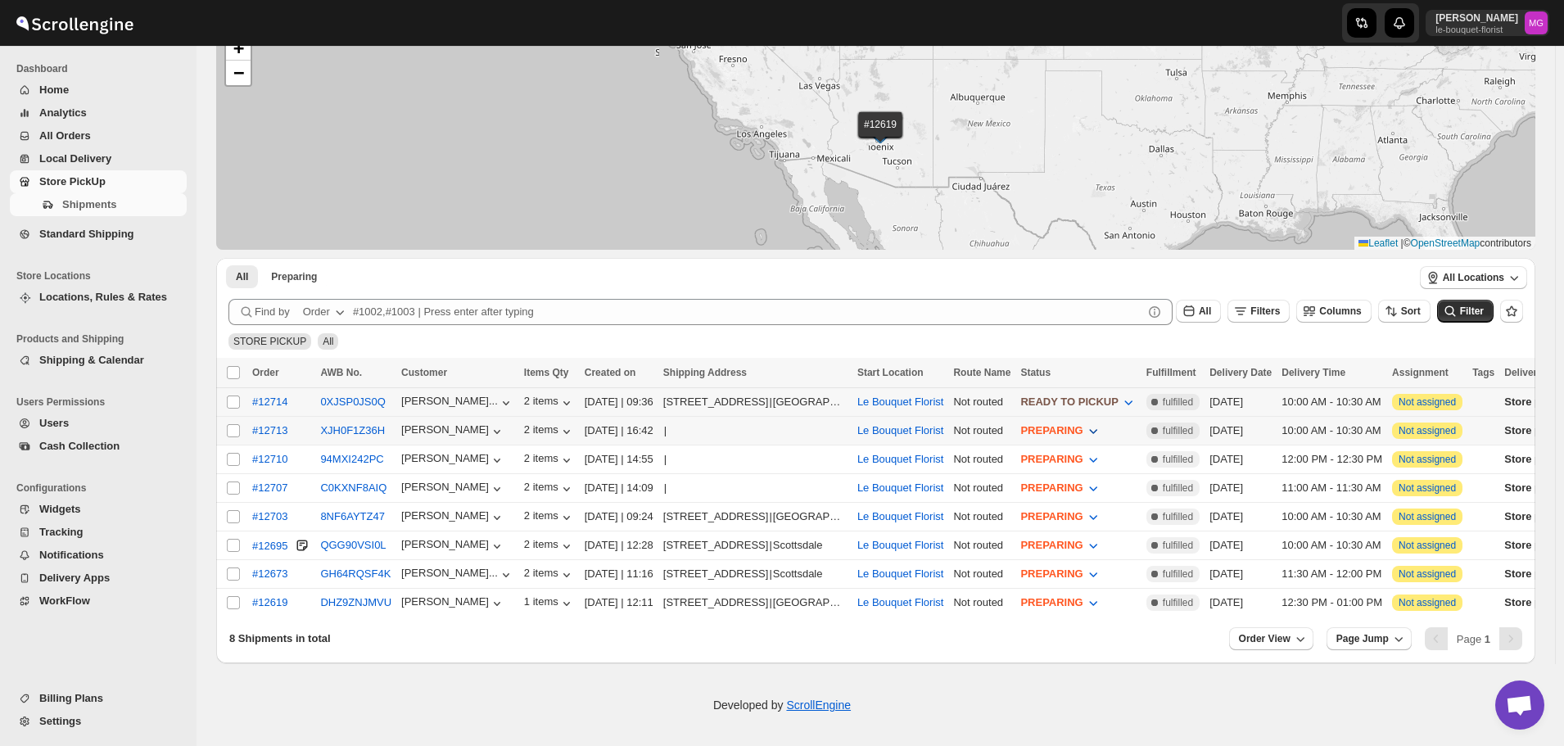
click at [1082, 430] on span "PREPARING" at bounding box center [1051, 430] width 62 height 12
click at [1101, 543] on div "READY TO PICKUP" at bounding box center [1097, 548] width 97 height 16
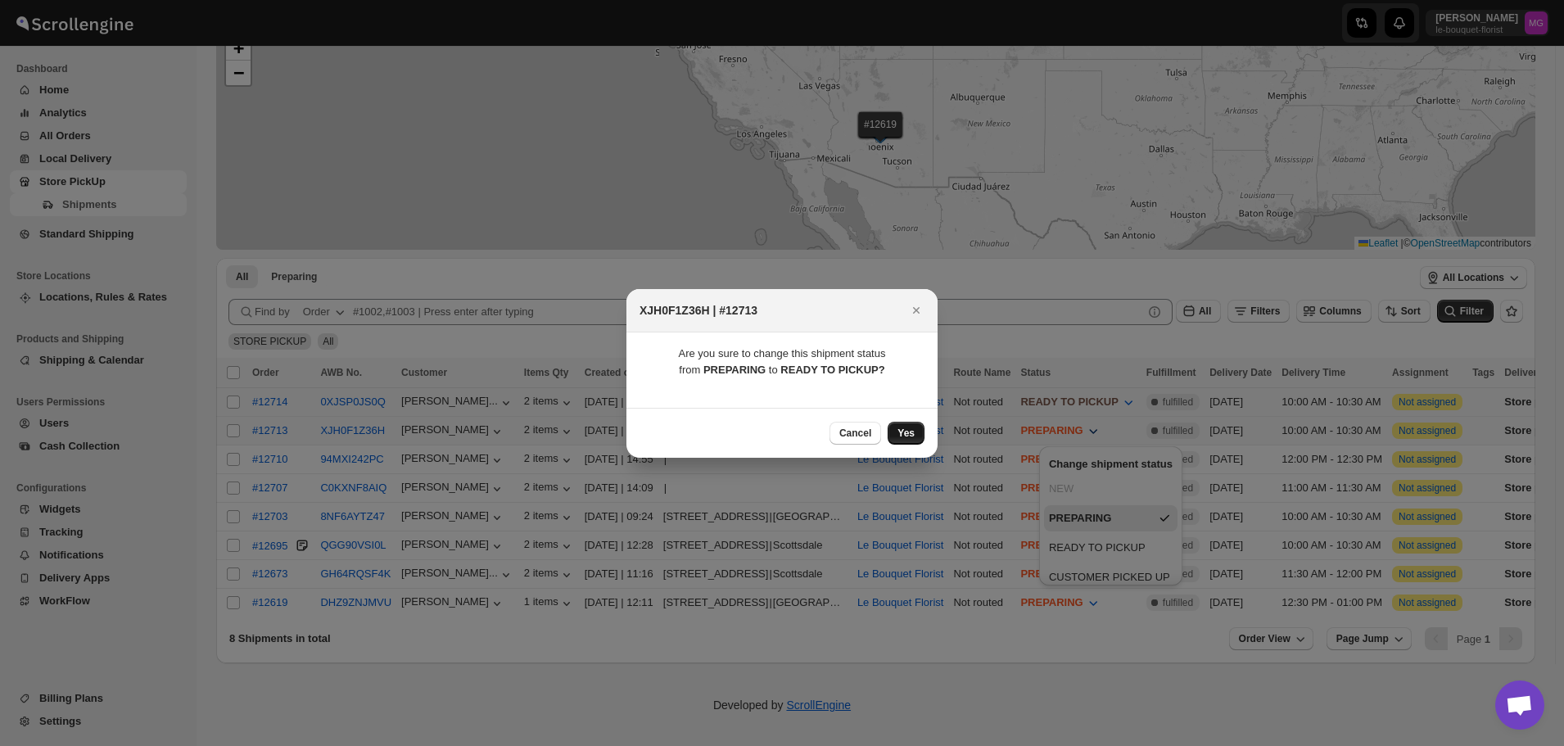
click at [915, 429] on button "Yes" at bounding box center [905, 433] width 37 height 23
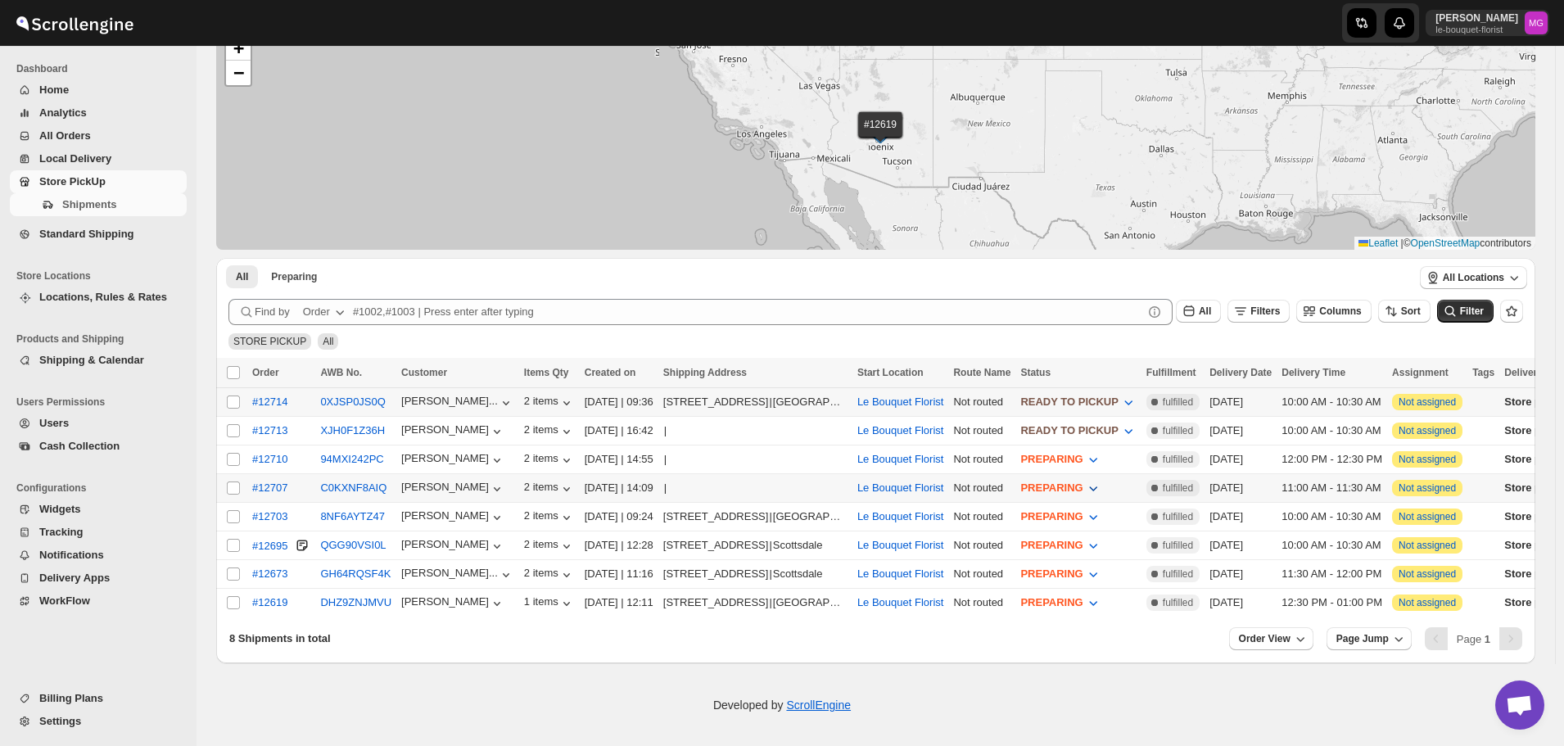
click at [1082, 487] on span "PREPARING" at bounding box center [1051, 487] width 62 height 12
click at [1082, 515] on span "PREPARING" at bounding box center [1051, 516] width 62 height 12
click at [1110, 620] on button "READY TO PICKUP" at bounding box center [1110, 631] width 133 height 26
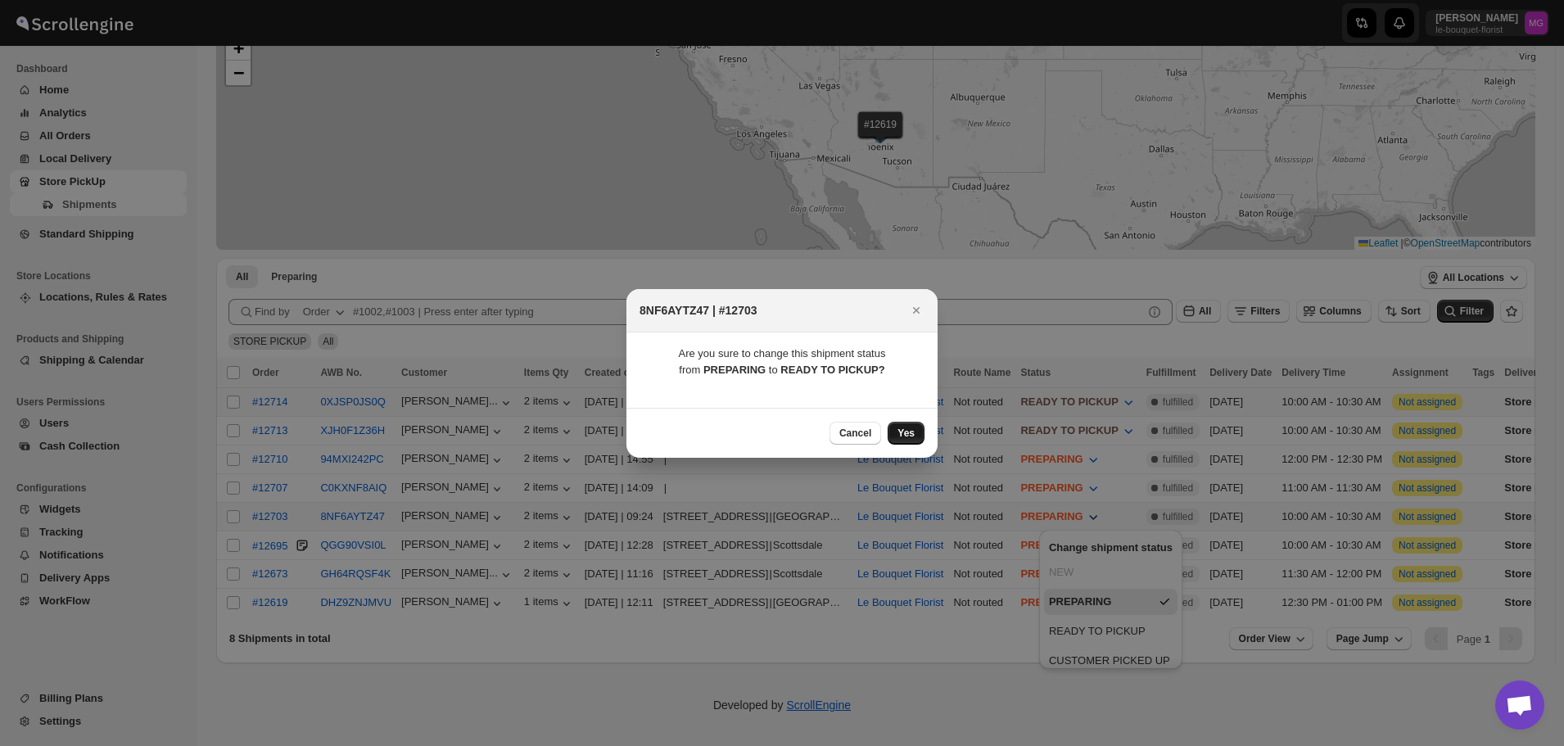
click at [909, 440] on button "Yes" at bounding box center [905, 433] width 37 height 23
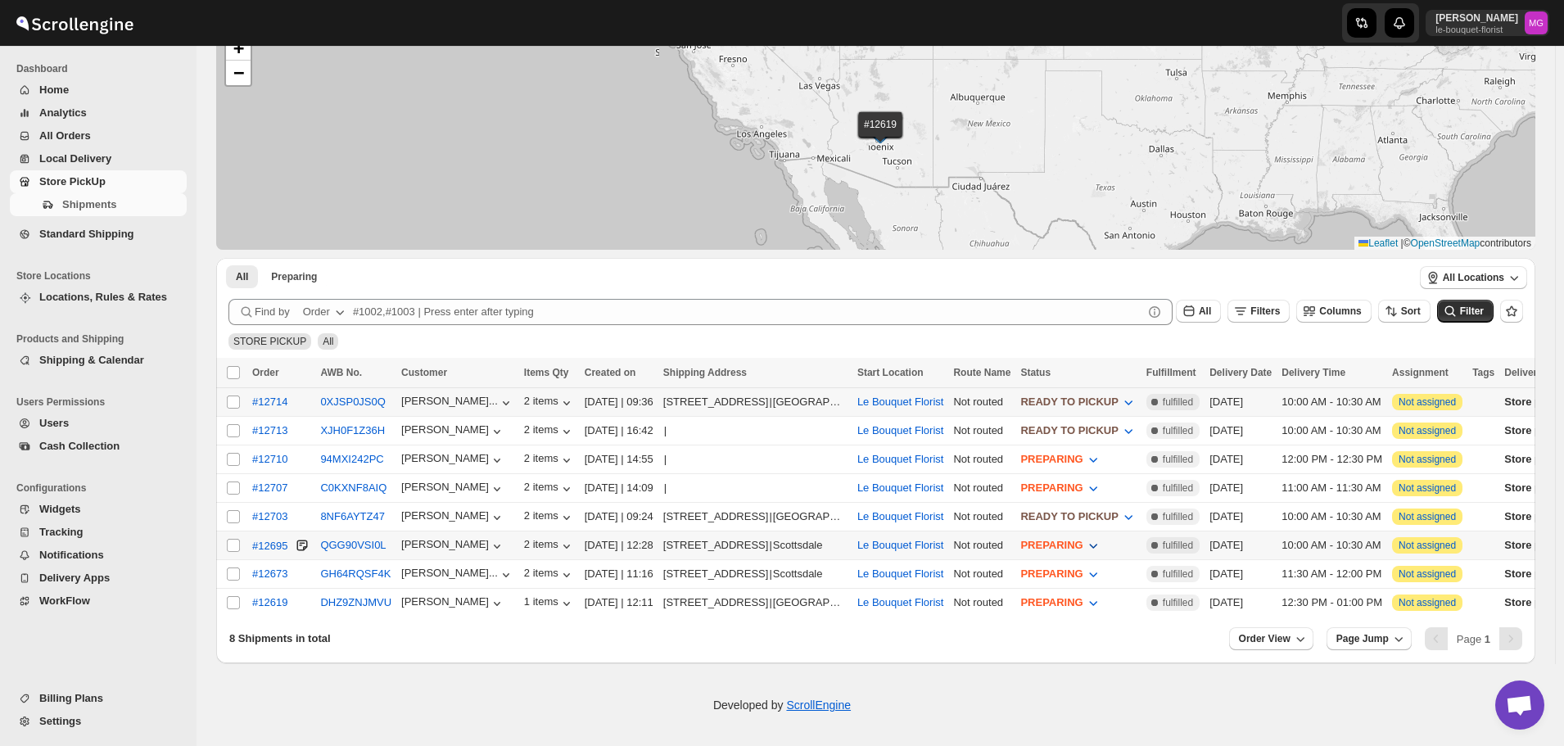
click at [1082, 539] on span "PREPARING" at bounding box center [1051, 545] width 62 height 12
click at [1098, 648] on button "READY TO PICKUP" at bounding box center [1110, 659] width 133 height 26
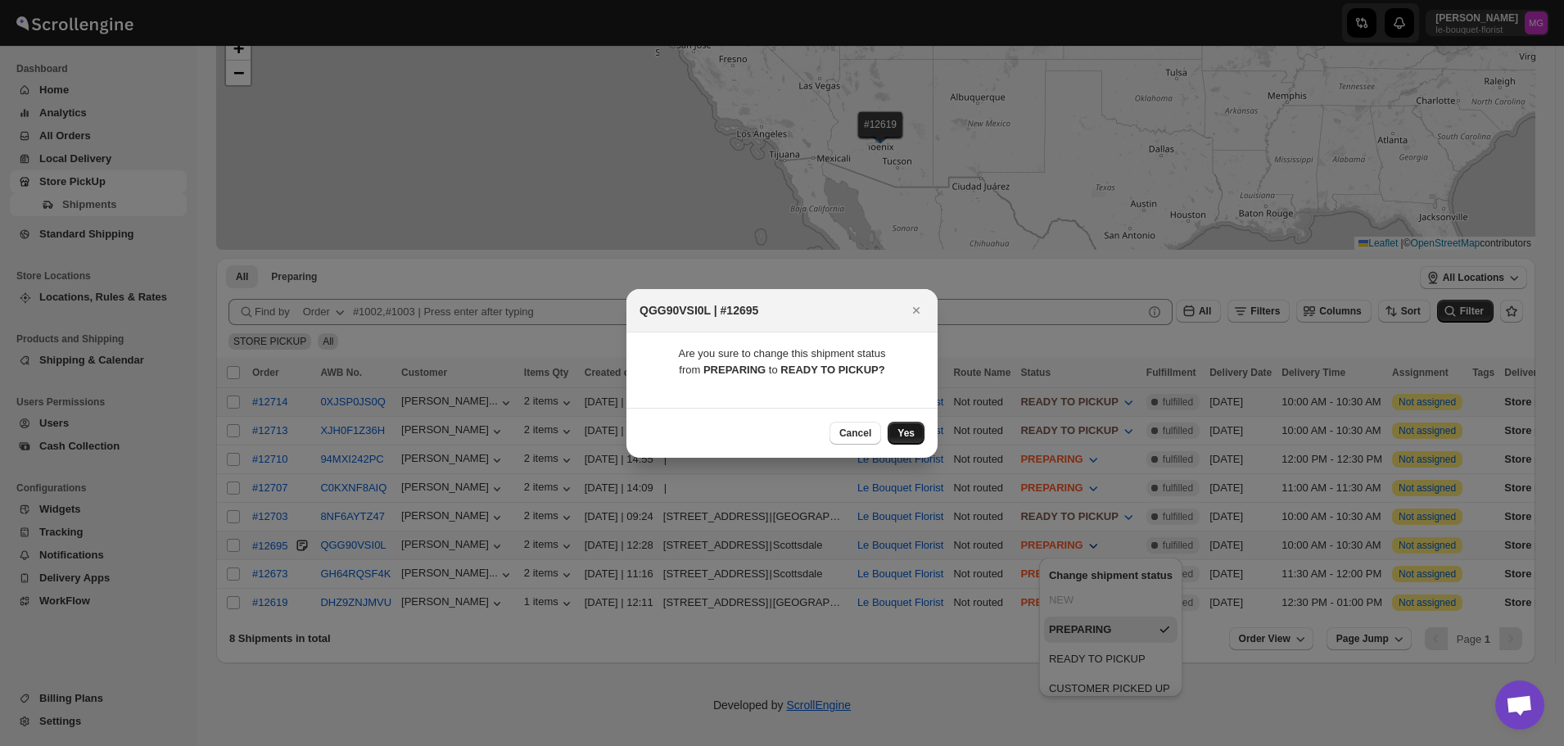
click at [919, 428] on button "Yes" at bounding box center [905, 433] width 37 height 23
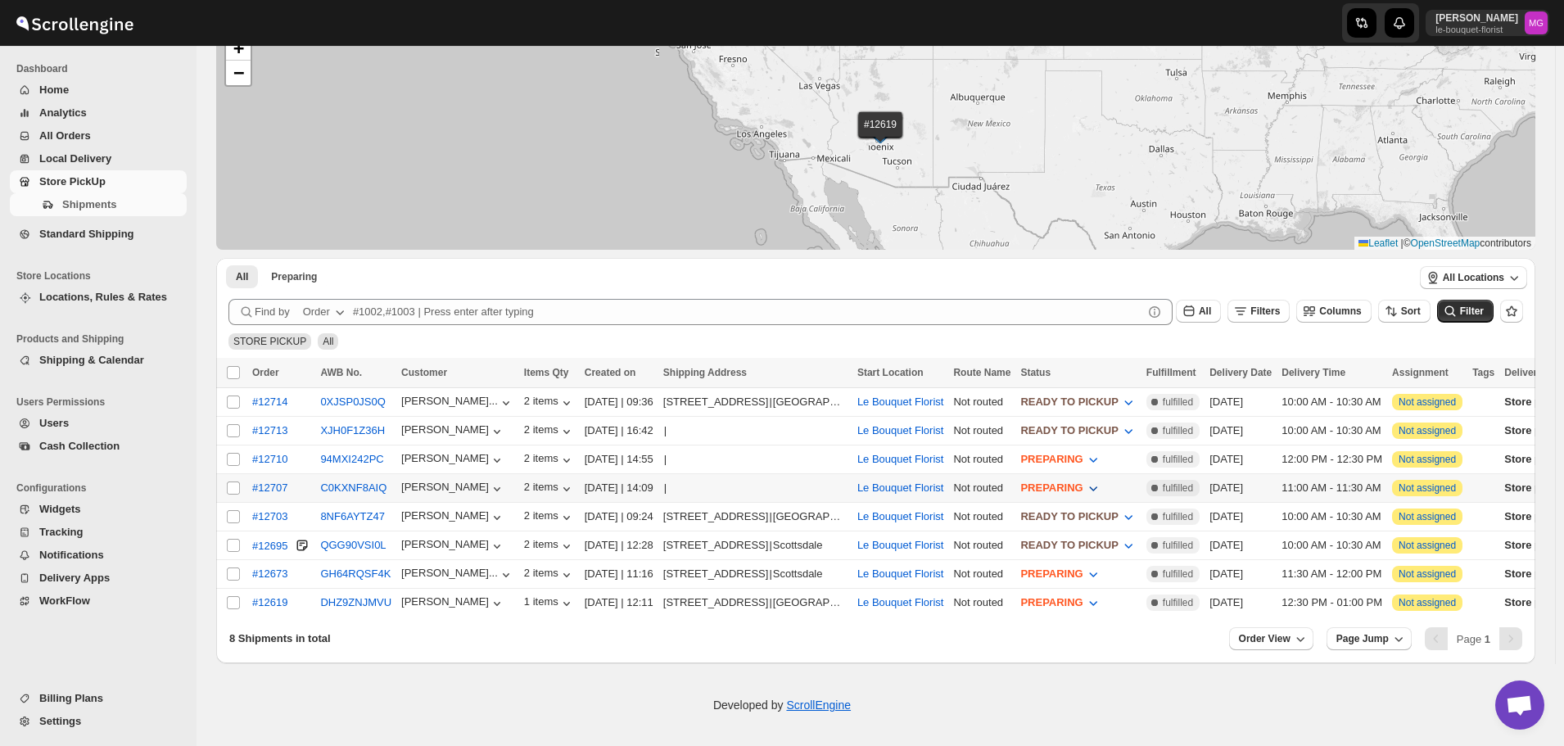
click at [1082, 488] on span "PREPARING" at bounding box center [1051, 487] width 62 height 12
click at [1097, 607] on div "READY TO PICKUP" at bounding box center [1097, 603] width 97 height 16
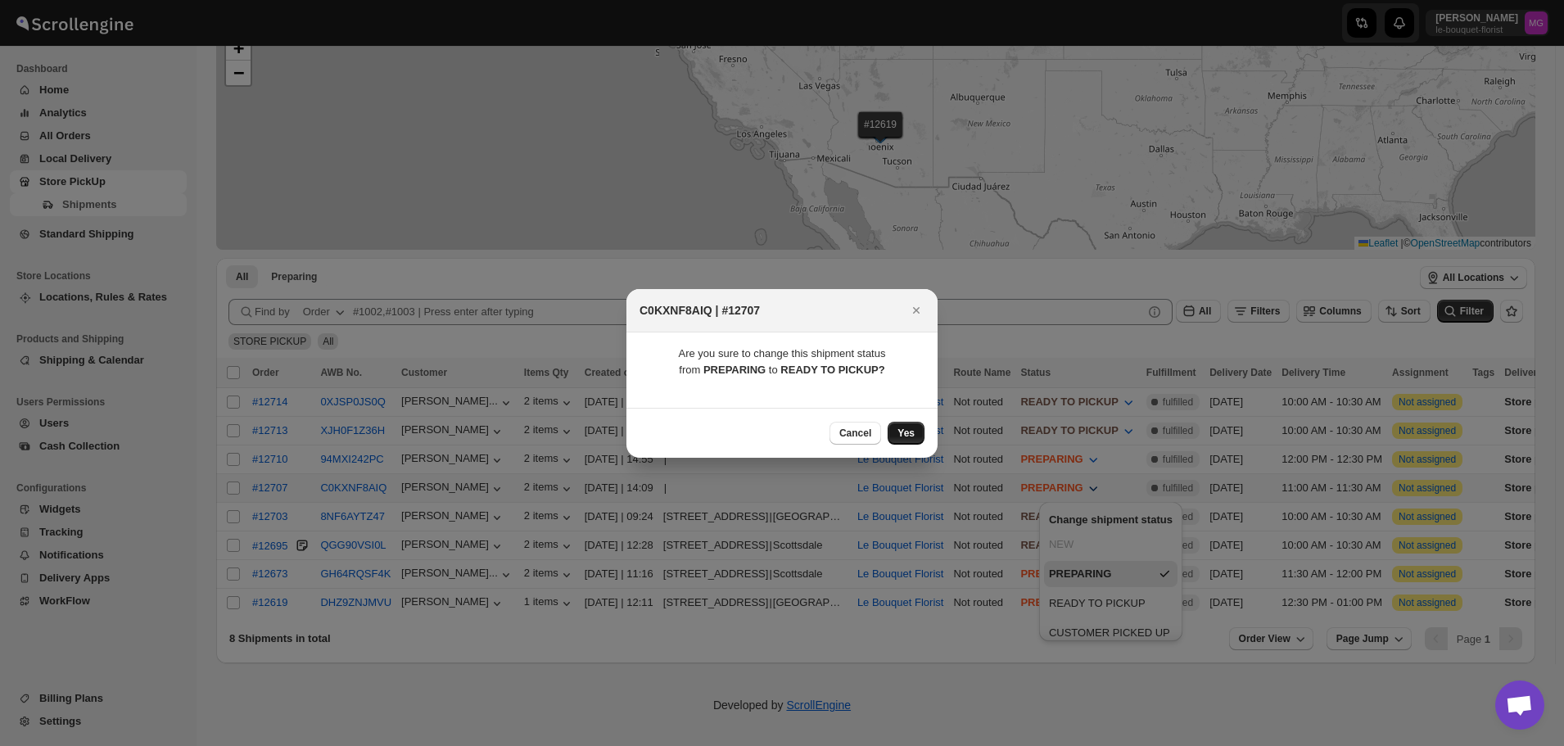
click at [914, 423] on button "Yes" at bounding box center [905, 433] width 37 height 23
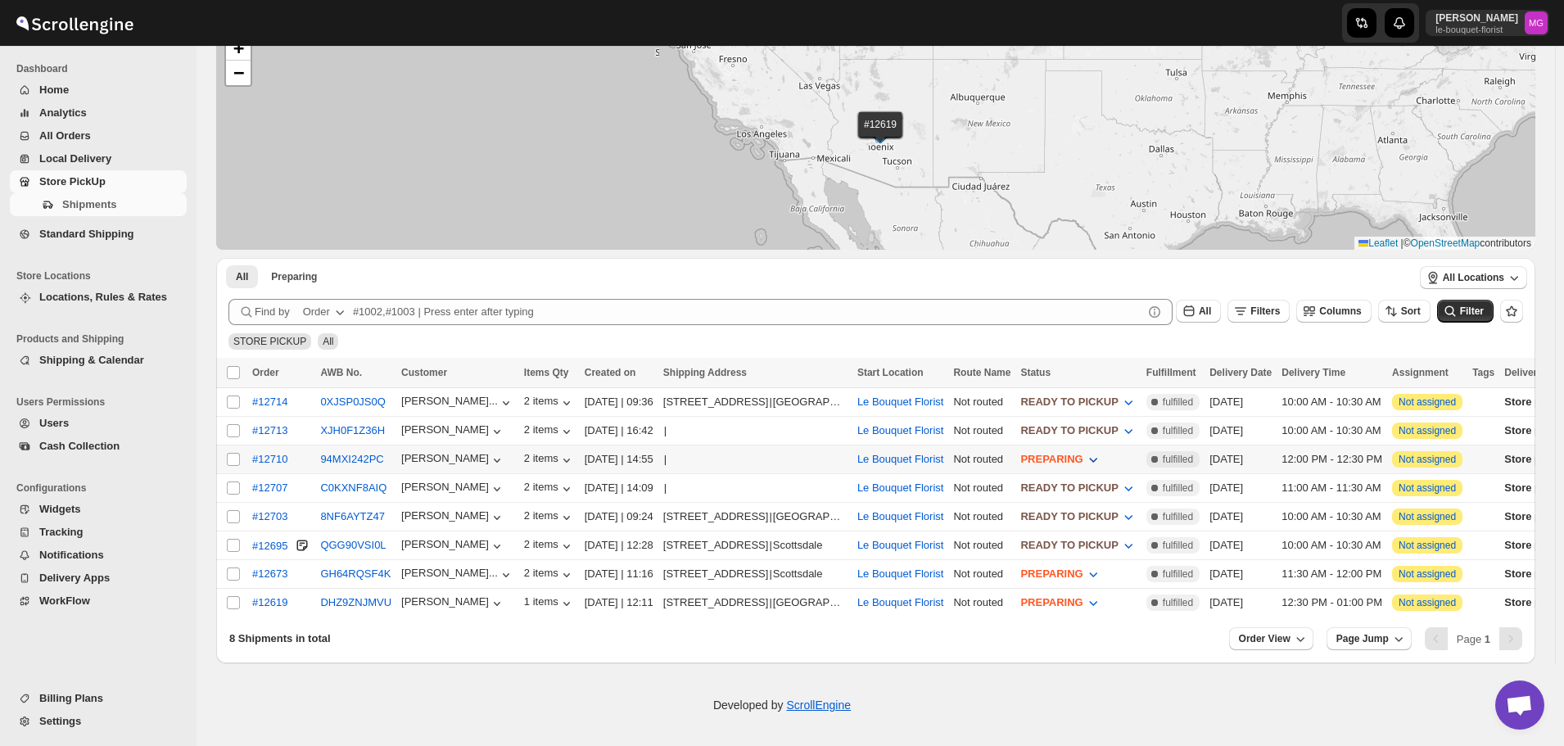
click at [1082, 453] on span "PREPARING" at bounding box center [1051, 459] width 62 height 12
click at [1105, 581] on div "READY TO PICKUP" at bounding box center [1097, 575] width 97 height 16
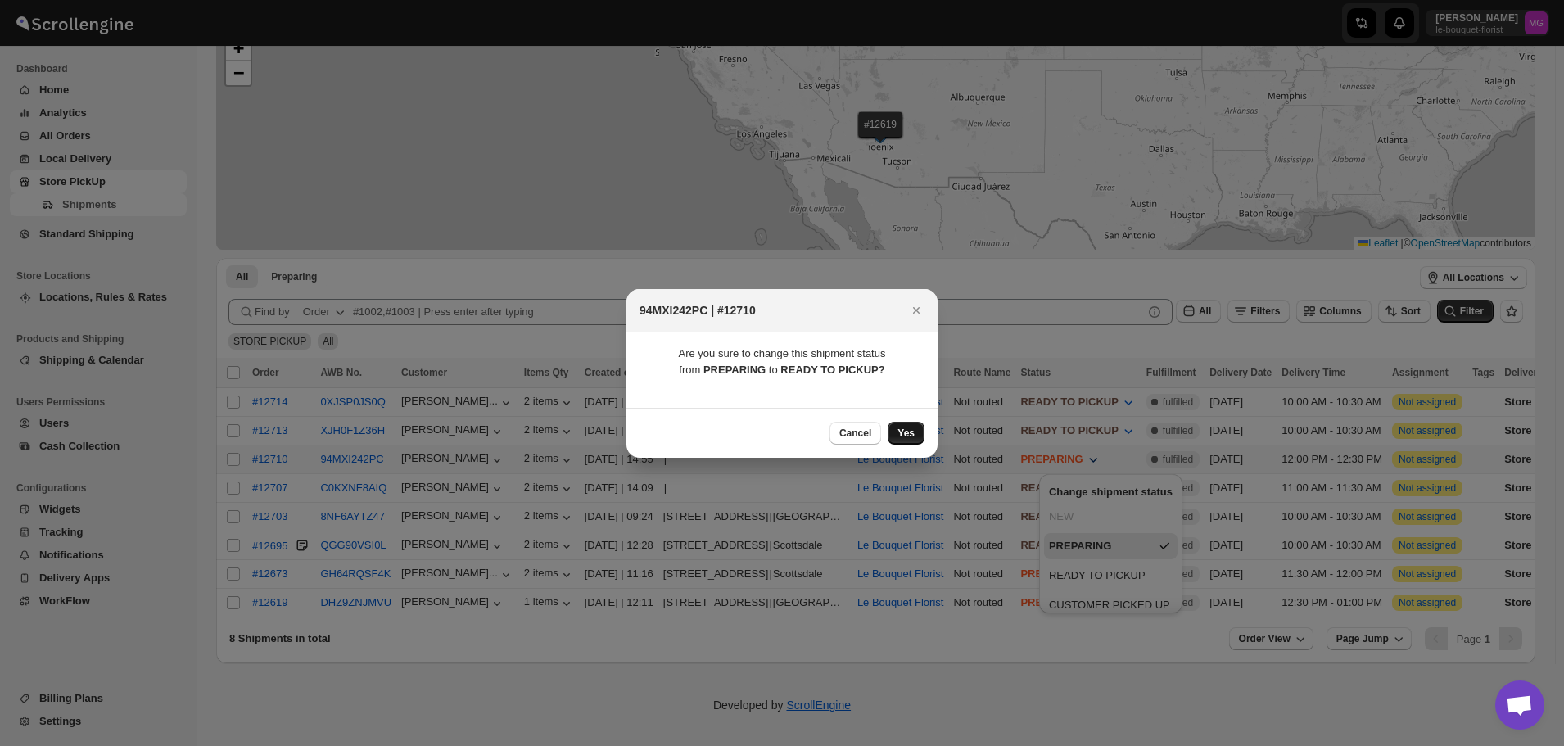
click at [901, 427] on span "Yes" at bounding box center [905, 433] width 17 height 13
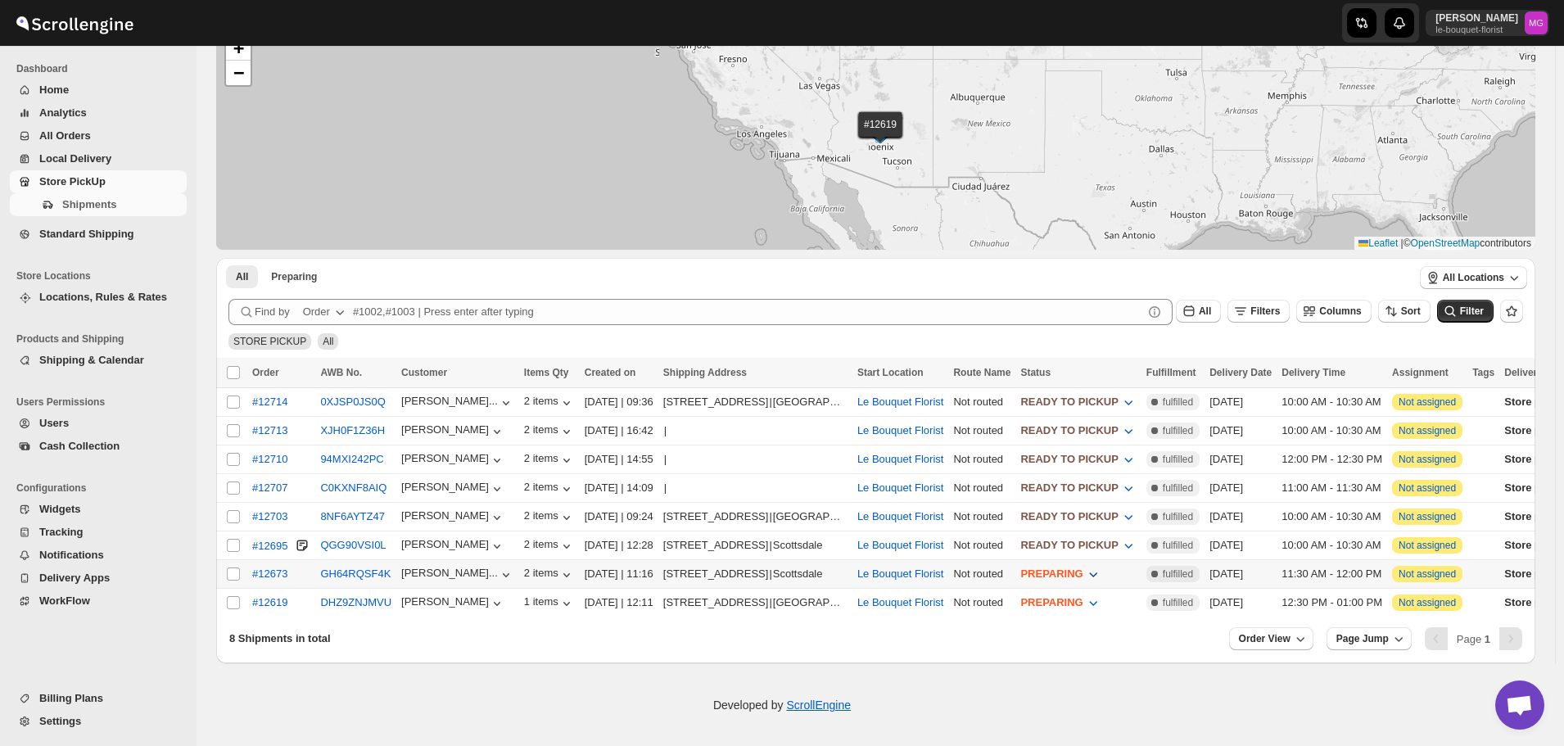
click at [1101, 574] on icon "button" at bounding box center [1093, 574] width 16 height 16
click at [1122, 684] on div "READY TO PICKUP" at bounding box center [1097, 687] width 97 height 16
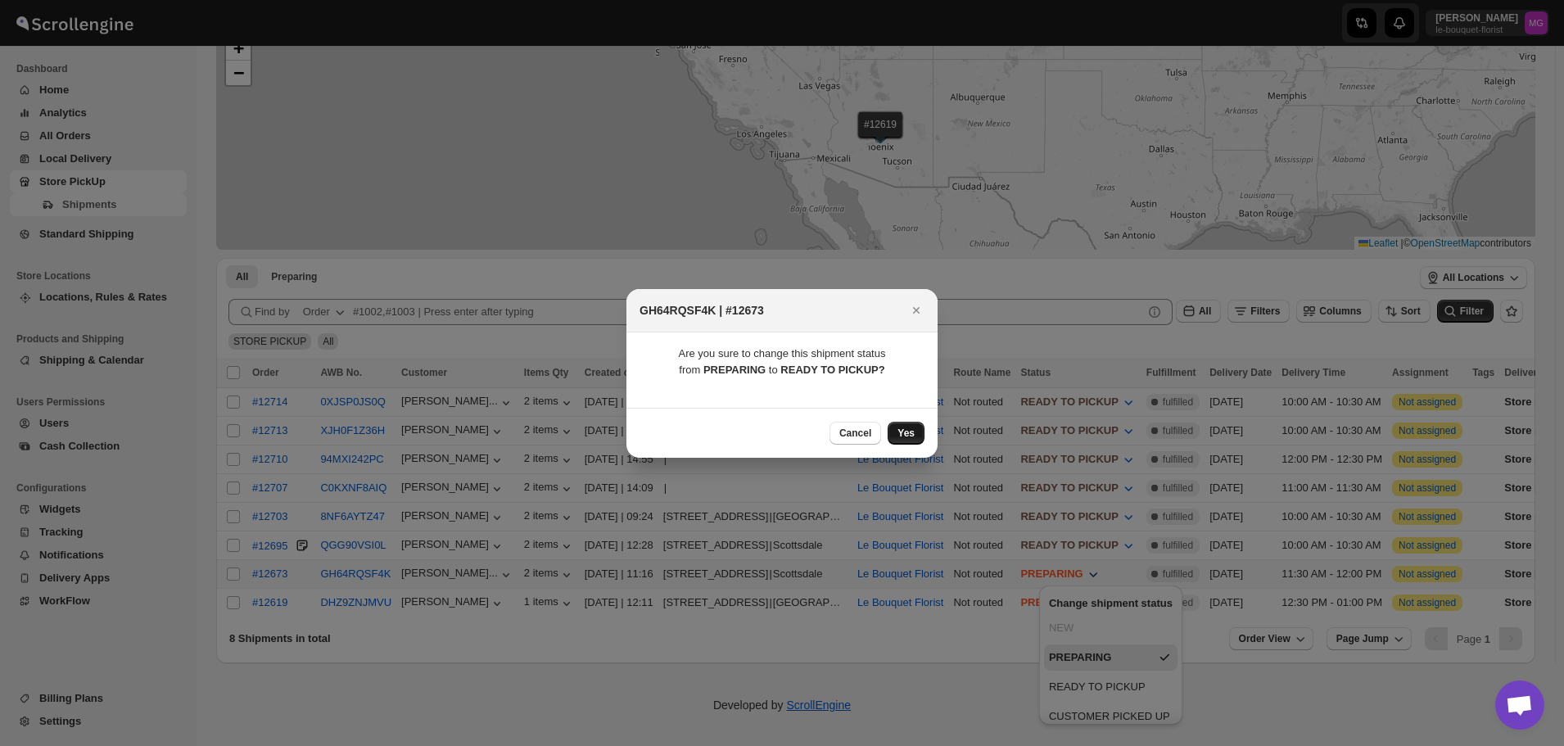
click at [908, 428] on span "Yes" at bounding box center [905, 433] width 17 height 13
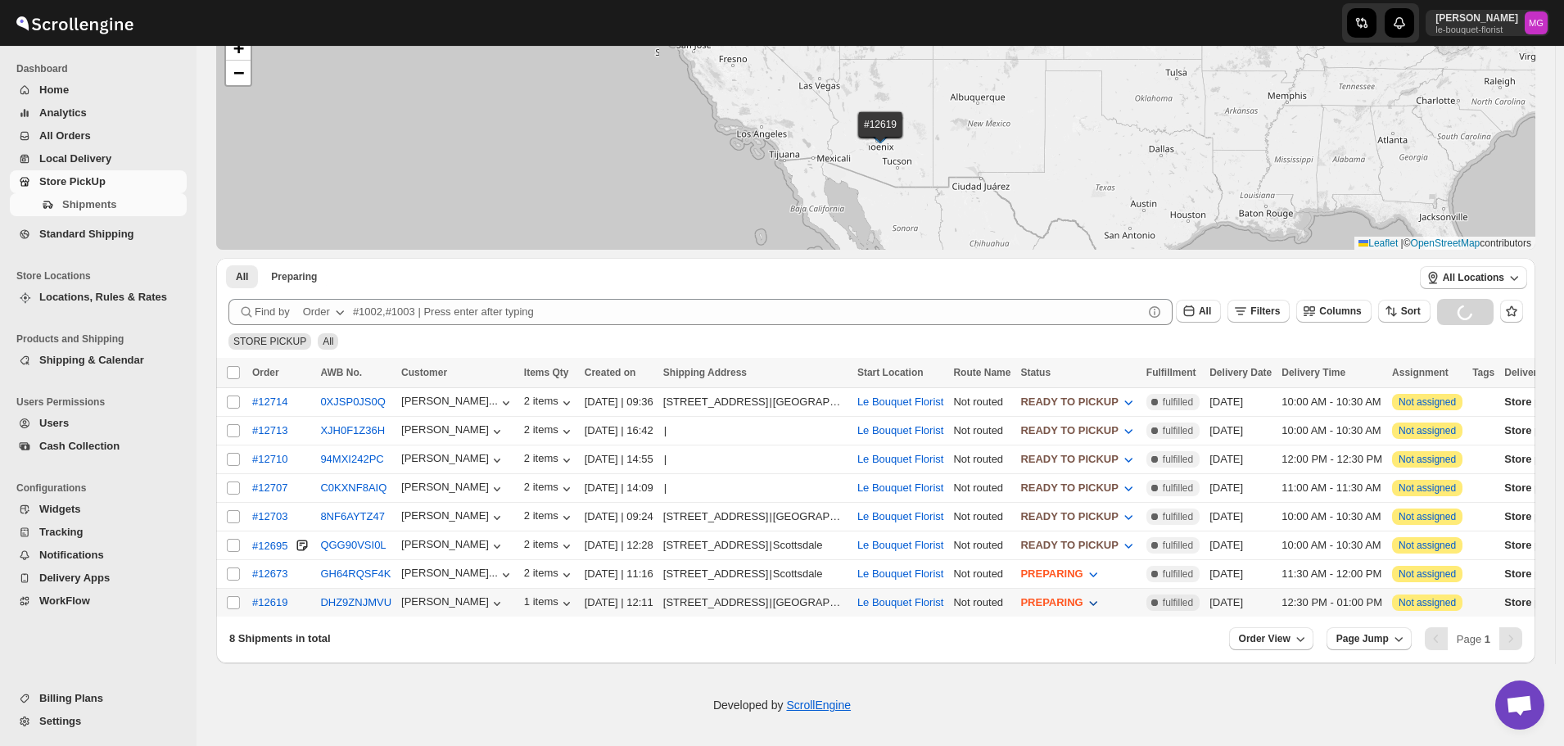
click at [1110, 606] on button "PREPARING" at bounding box center [1060, 602] width 100 height 26
click at [1099, 536] on div "READY TO PICKUP" at bounding box center [1097, 541] width 97 height 16
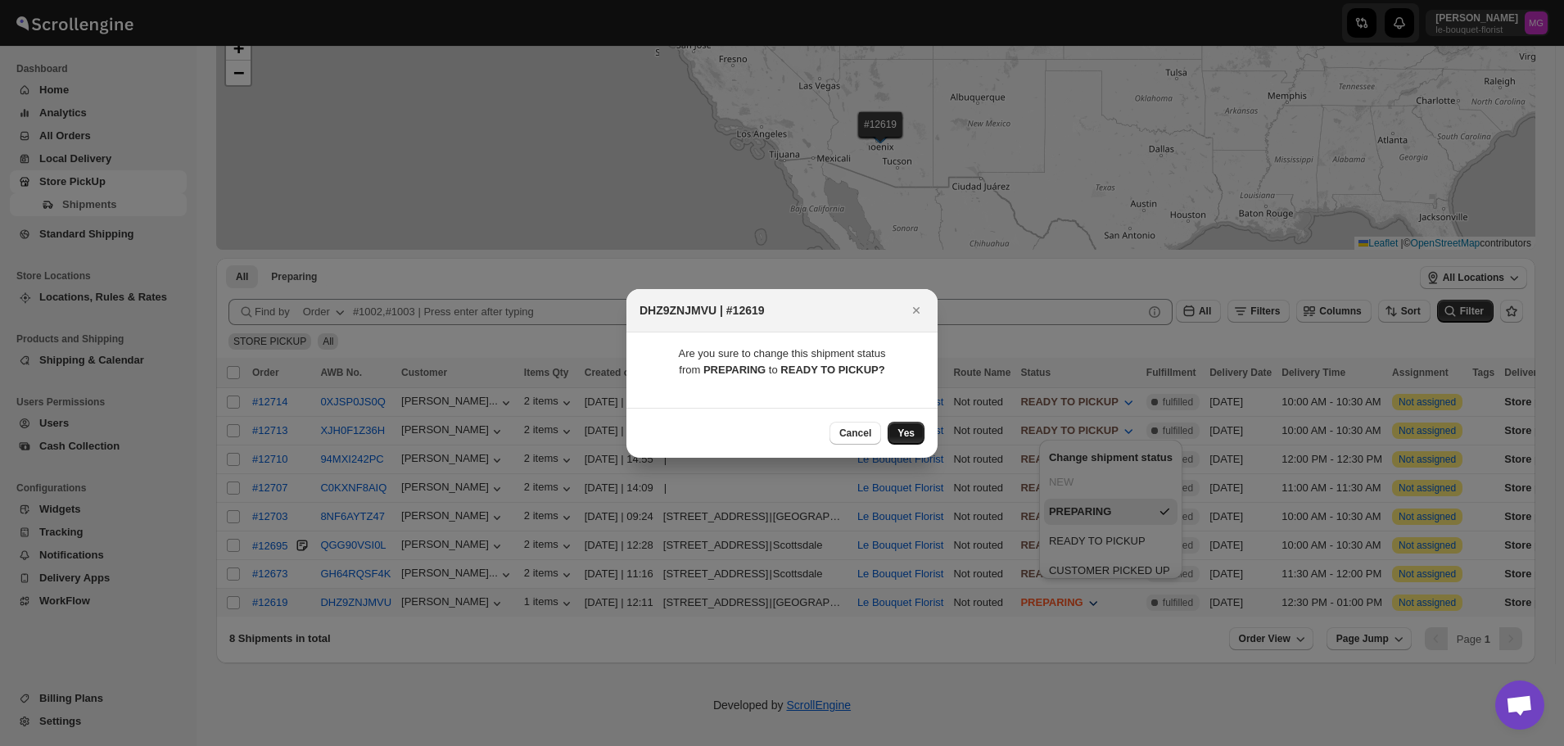
click at [917, 434] on button "Yes" at bounding box center [905, 433] width 37 height 23
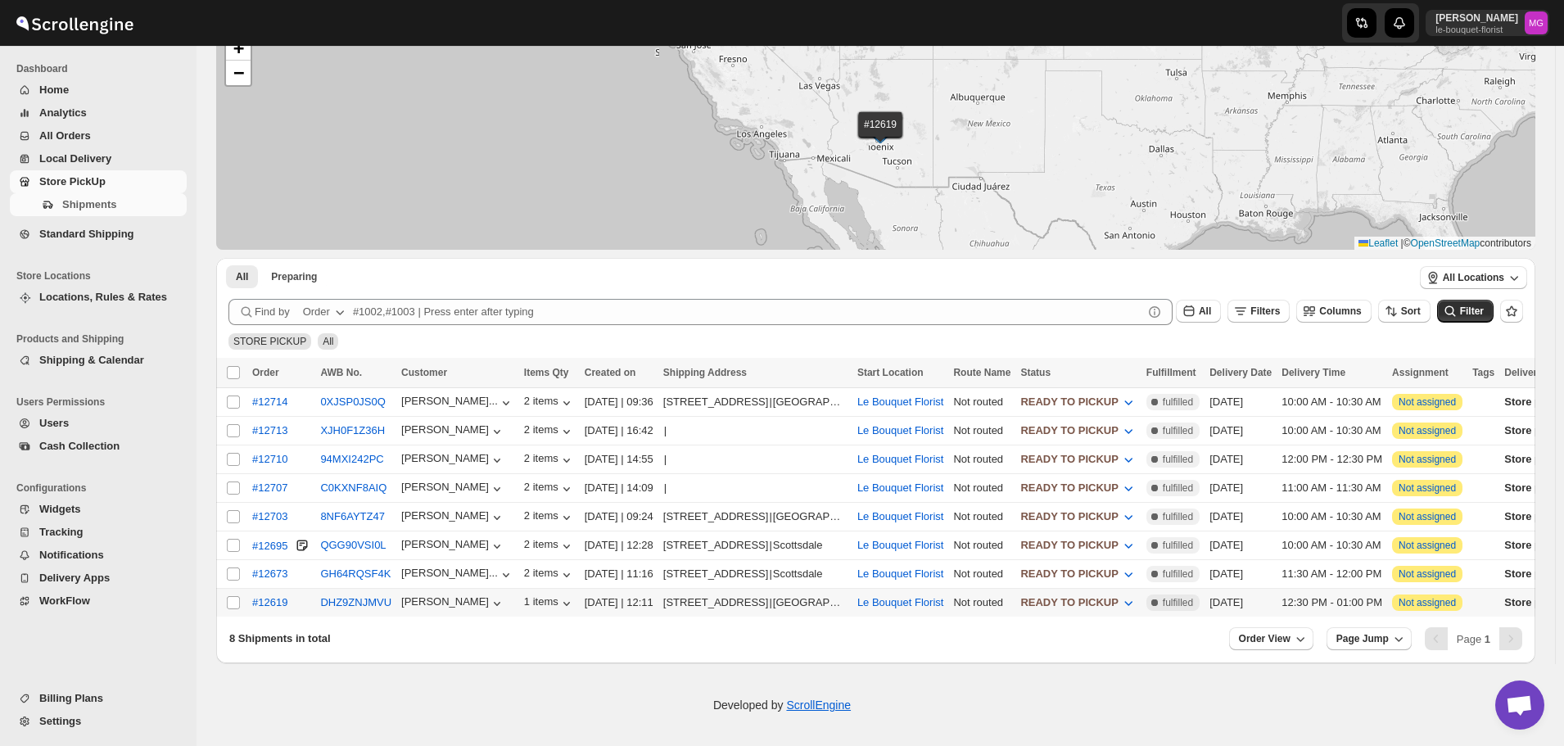
scroll to position [0, 0]
